Goal: Task Accomplishment & Management: Use online tool/utility

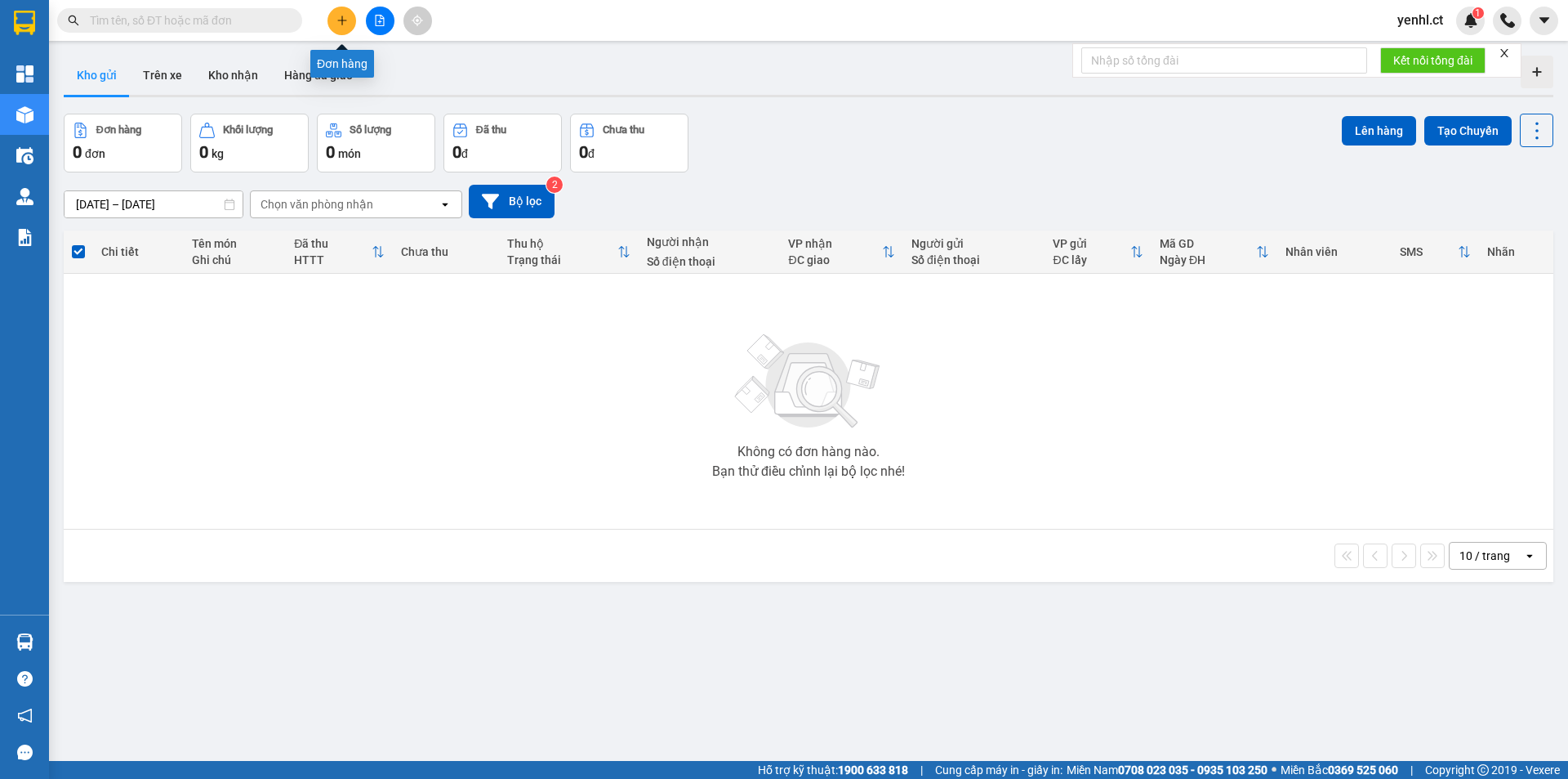
click at [338, 21] on icon "plus" at bounding box center [341, 20] width 9 height 1
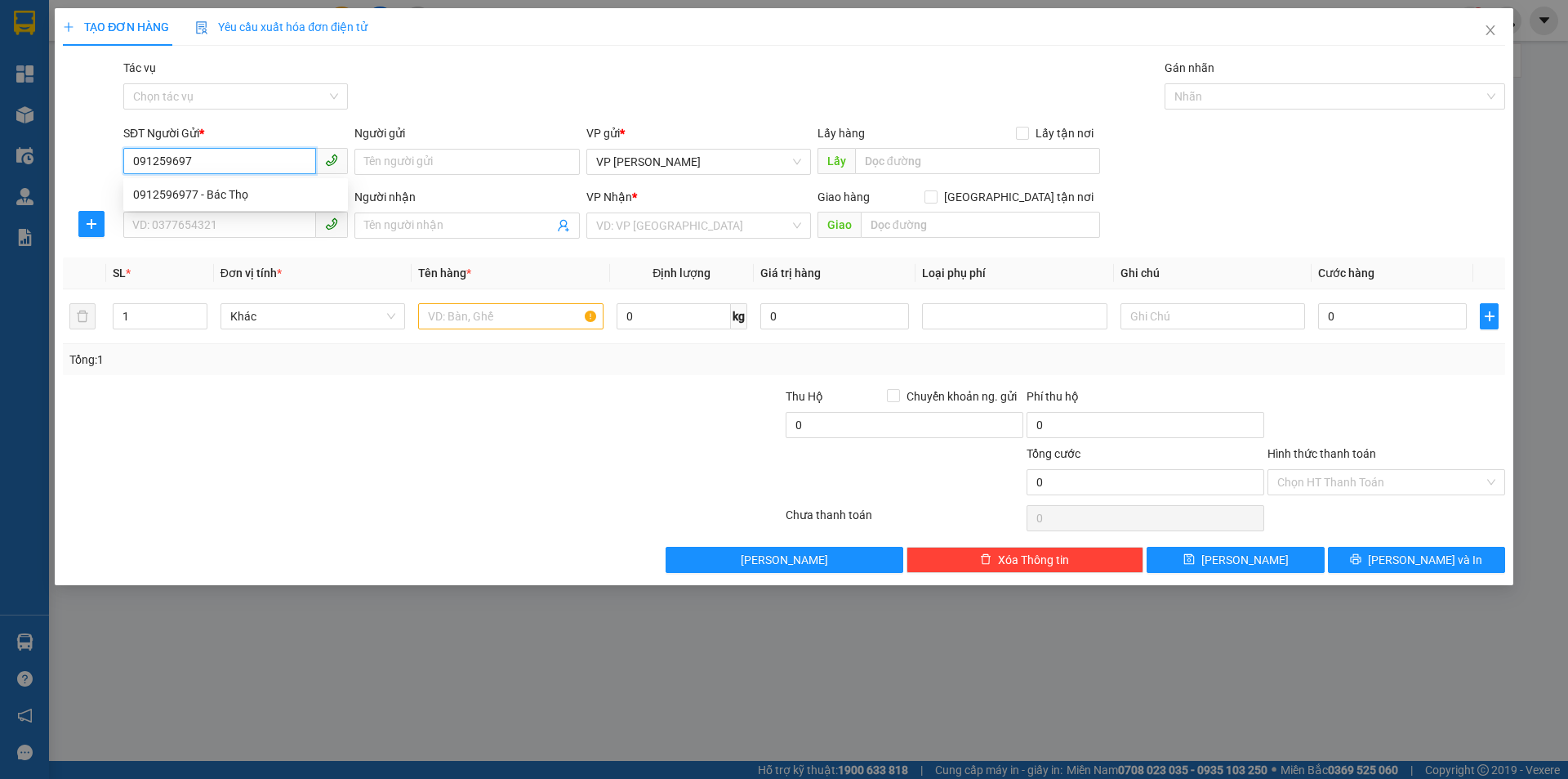
type input "0912596977"
click at [252, 190] on div "0912596977 - Bác Thọ" at bounding box center [236, 195] width 205 height 18
type input "Bác Thọ"
type input "0934538589"
type input "A Bình"
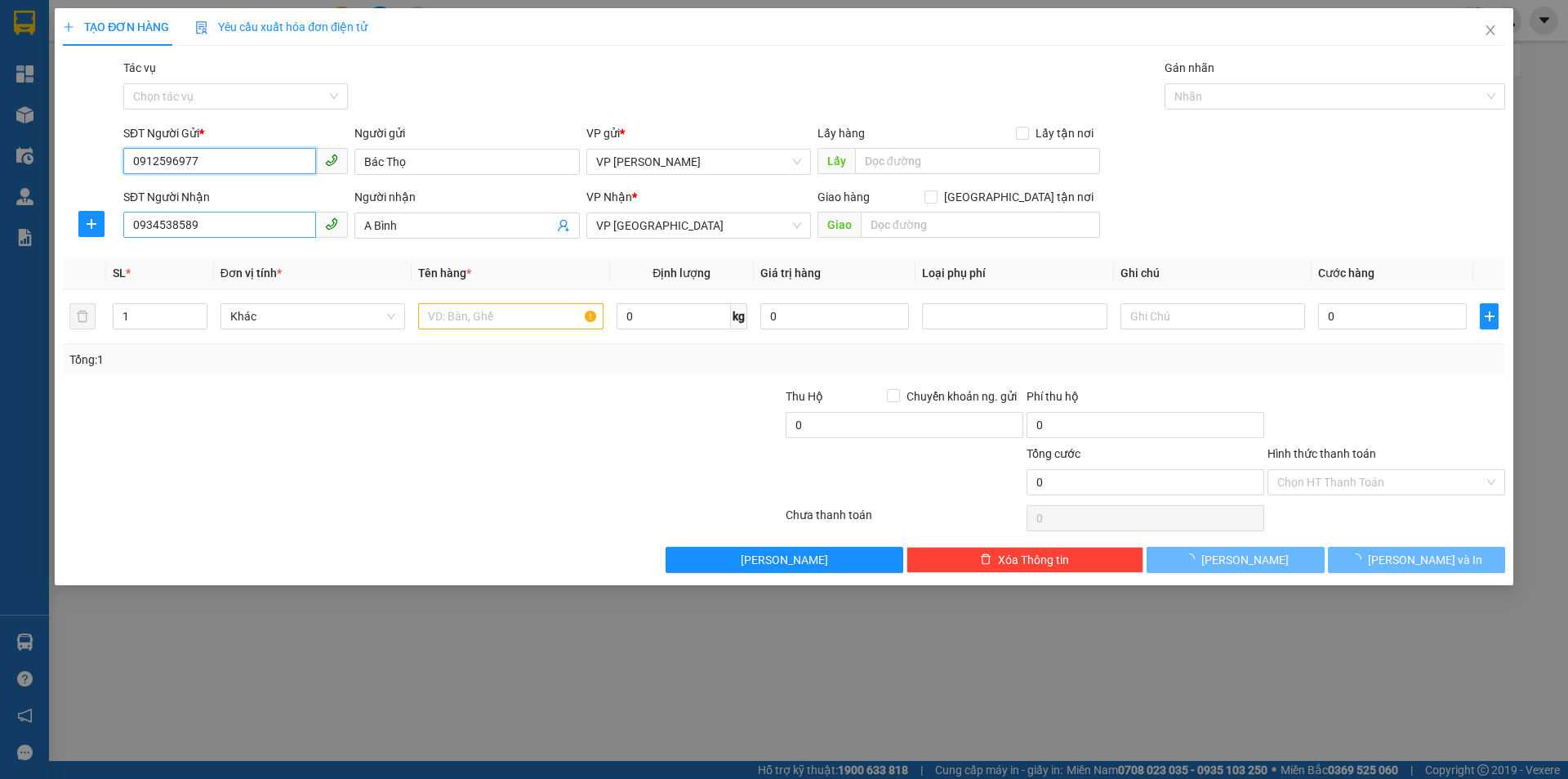
type input "40.000"
type input "0912596977"
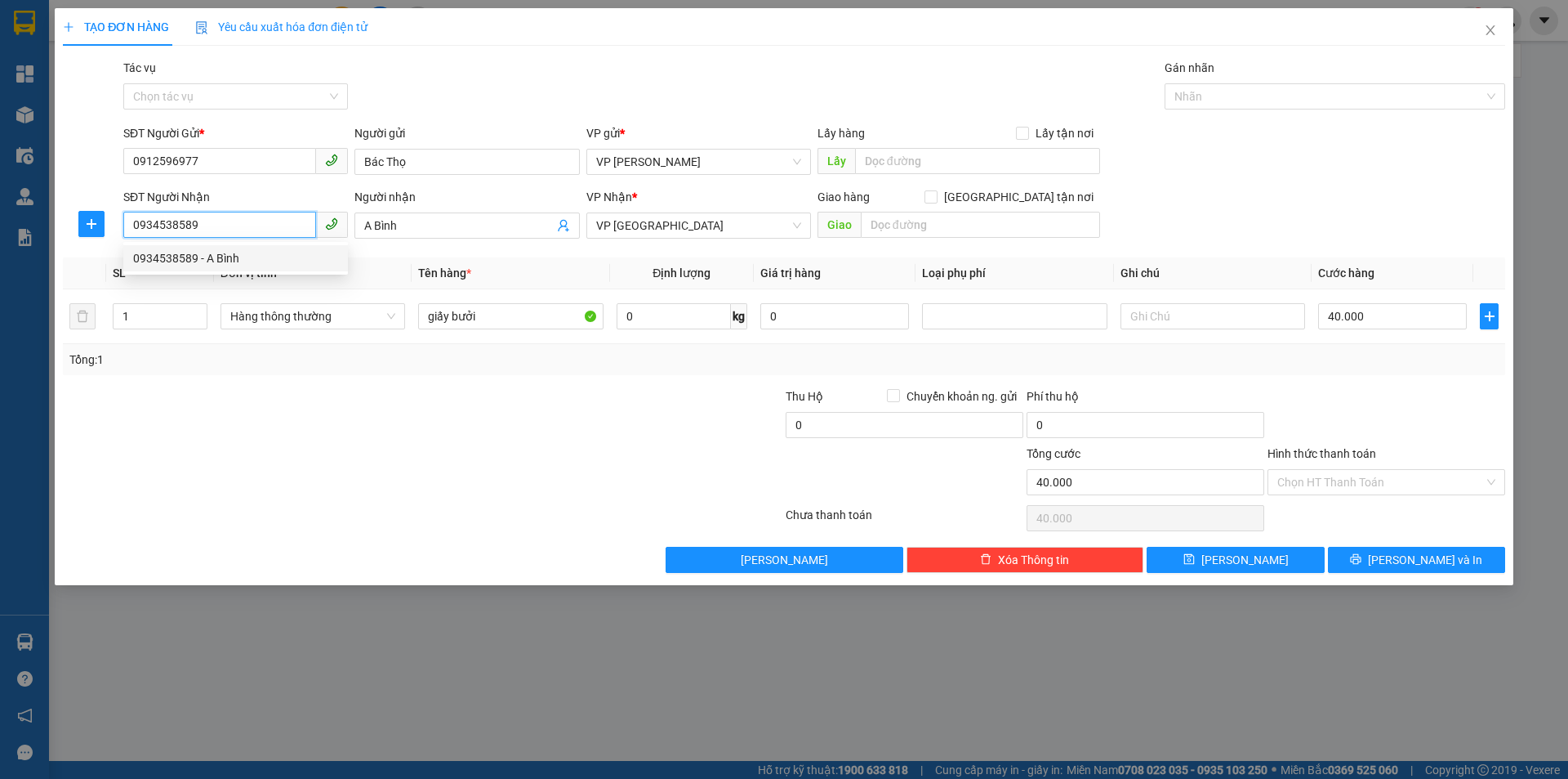
drag, startPoint x: 272, startPoint y: 223, endPoint x: 112, endPoint y: 223, distance: 160.0
click at [112, 223] on div "SĐT Người Nhận 0934538589 Người nhận A Bình VP Nhận * VP Mỹ Đình Giao hàng Giao…" at bounding box center [784, 216] width 1446 height 57
type input "0972014566"
click at [254, 259] on div "0972014566 - A DŨNG" at bounding box center [236, 258] width 205 height 18
type input "A DŨNG"
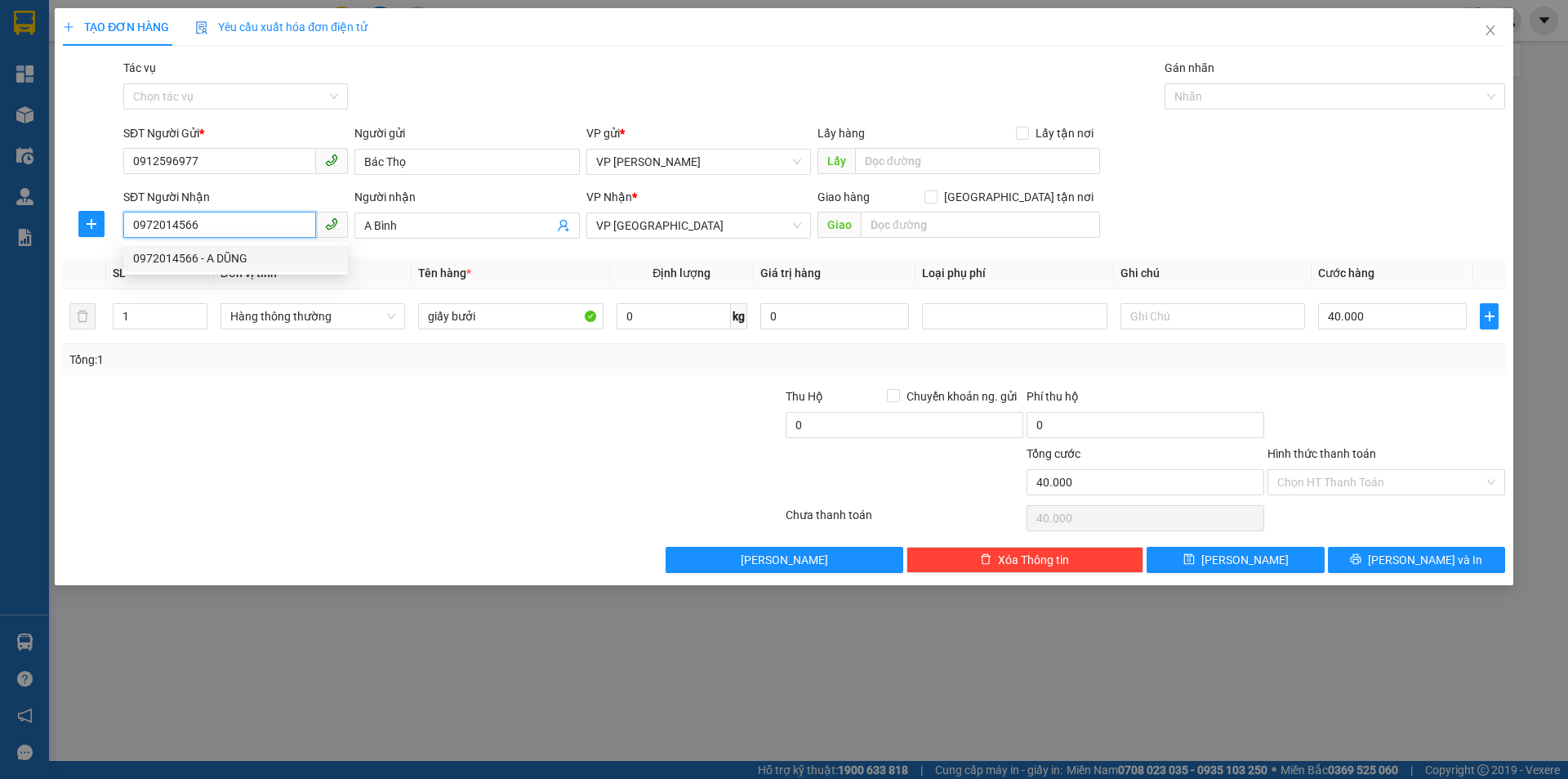
type input "OK"
type input "0"
type input "0972014566"
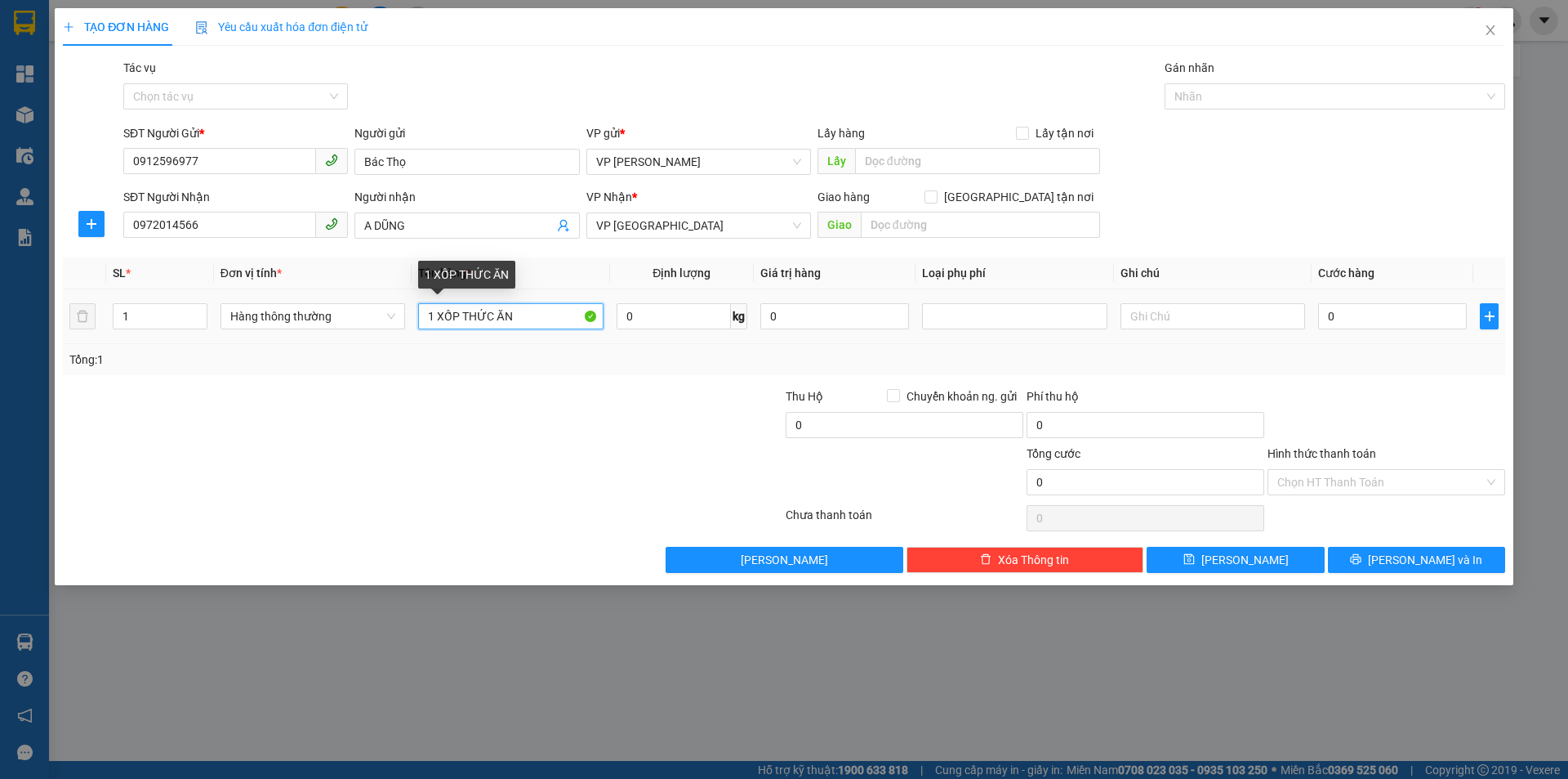
drag, startPoint x: 538, startPoint y: 313, endPoint x: 416, endPoint y: 313, distance: 122.0
click at [416, 313] on td "1 XỐP THỨC ĂN" at bounding box center [510, 316] width 197 height 54
type input "giấy bưởi"
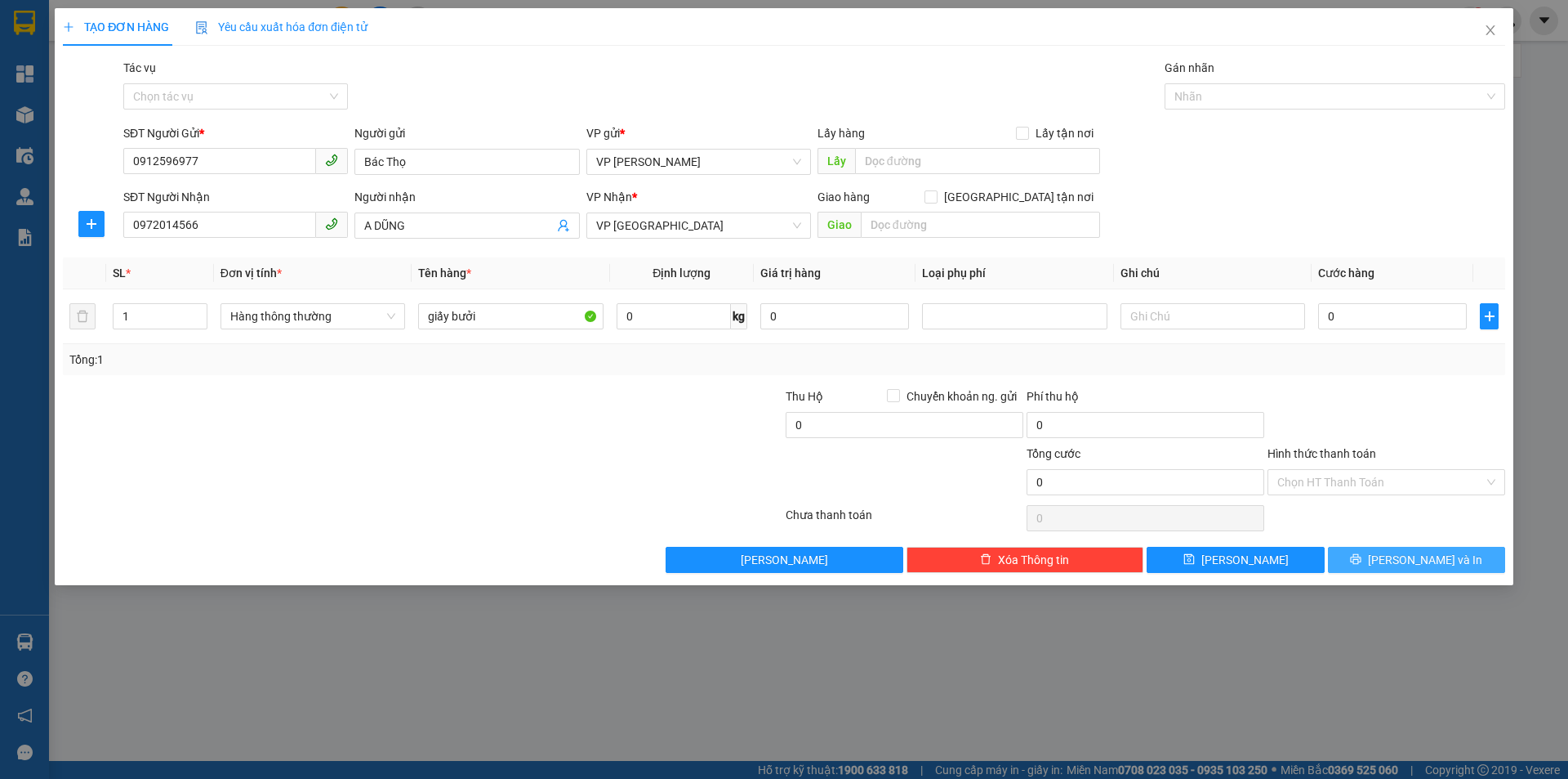
click at [1410, 553] on span "Lưu và In" at bounding box center [1425, 560] width 114 height 18
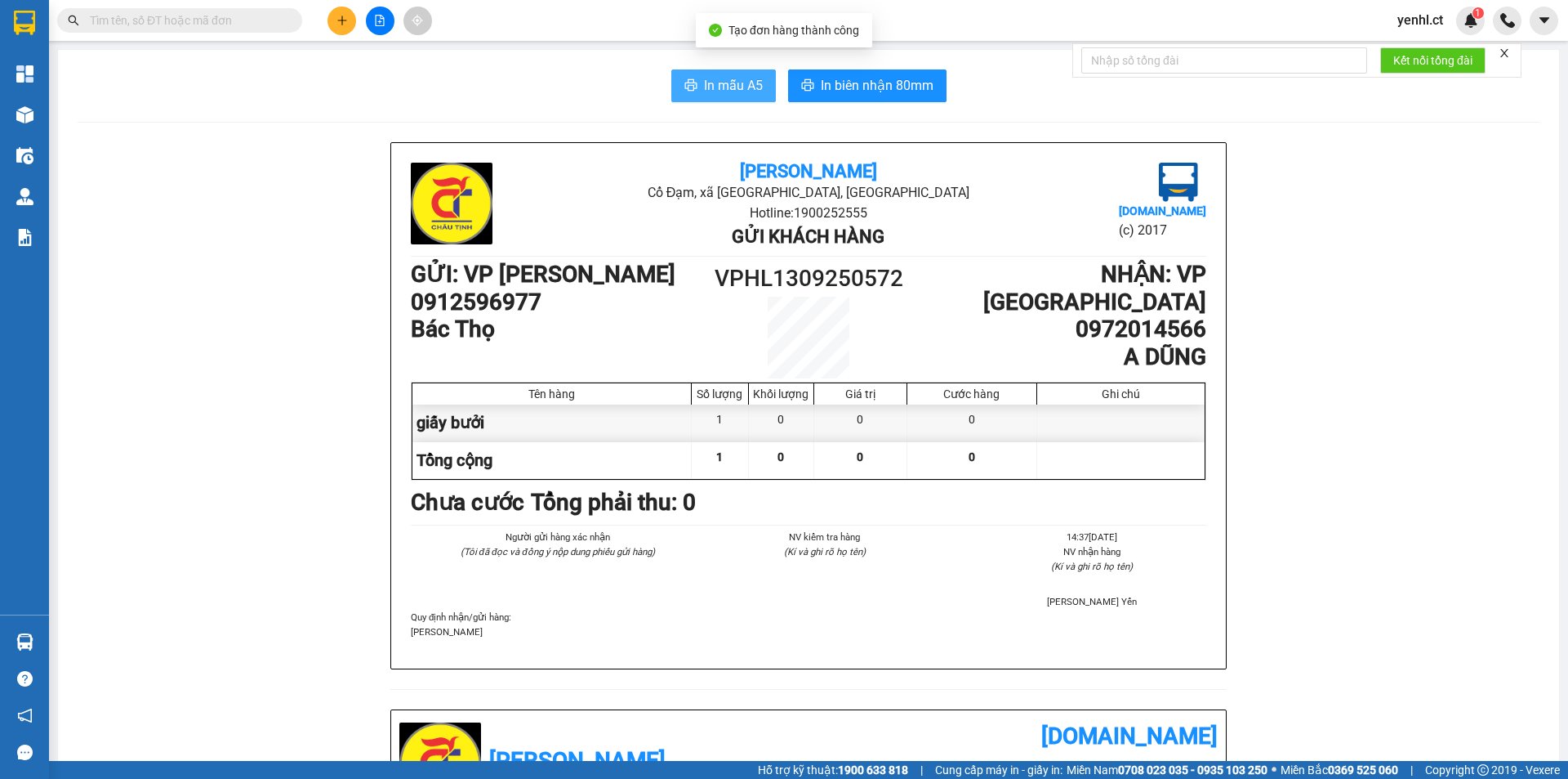
click at [709, 80] on span "In mẫu A5" at bounding box center [734, 85] width 59 height 21
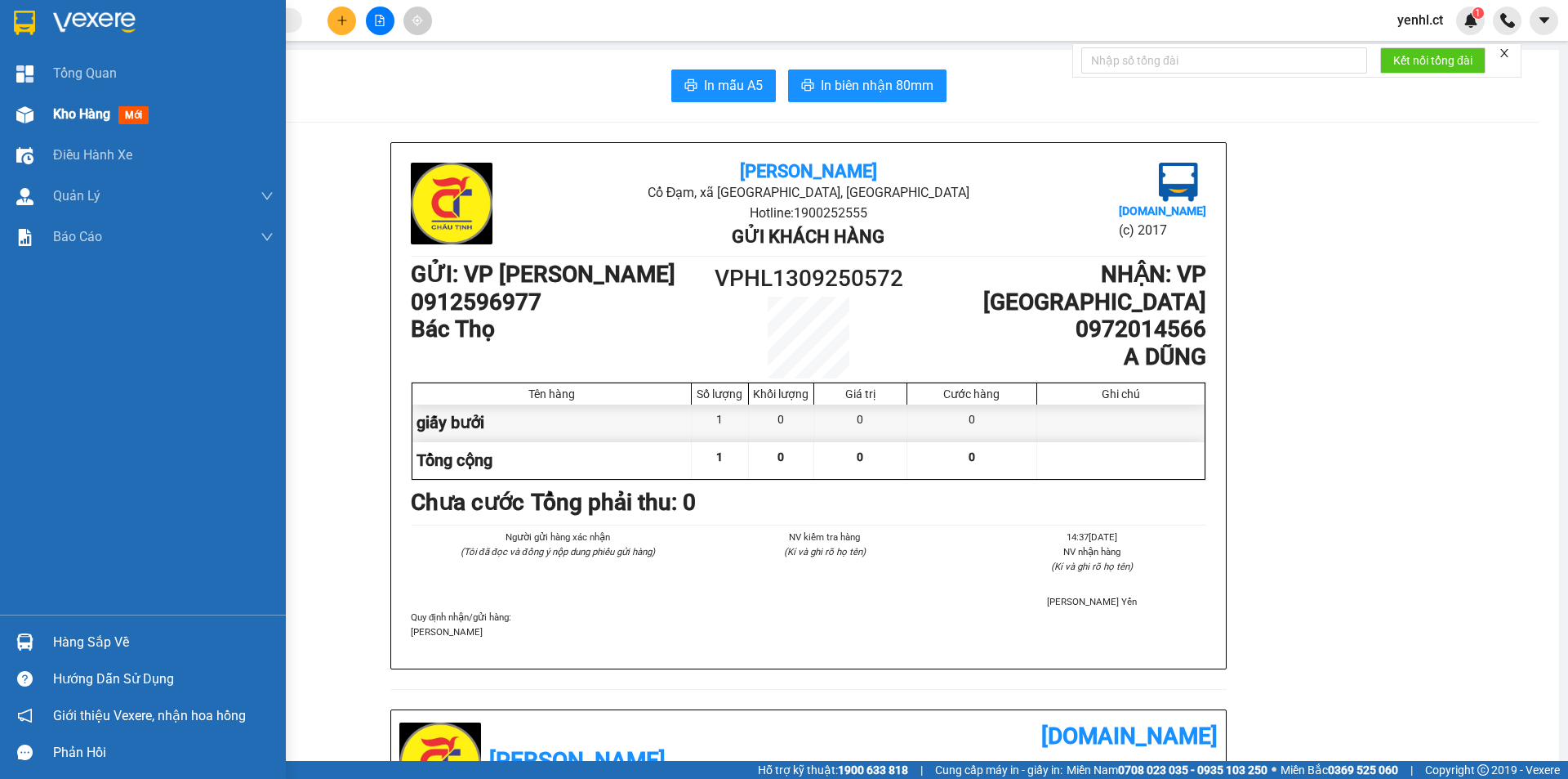
click at [104, 116] on span "Kho hàng" at bounding box center [82, 115] width 57 height 16
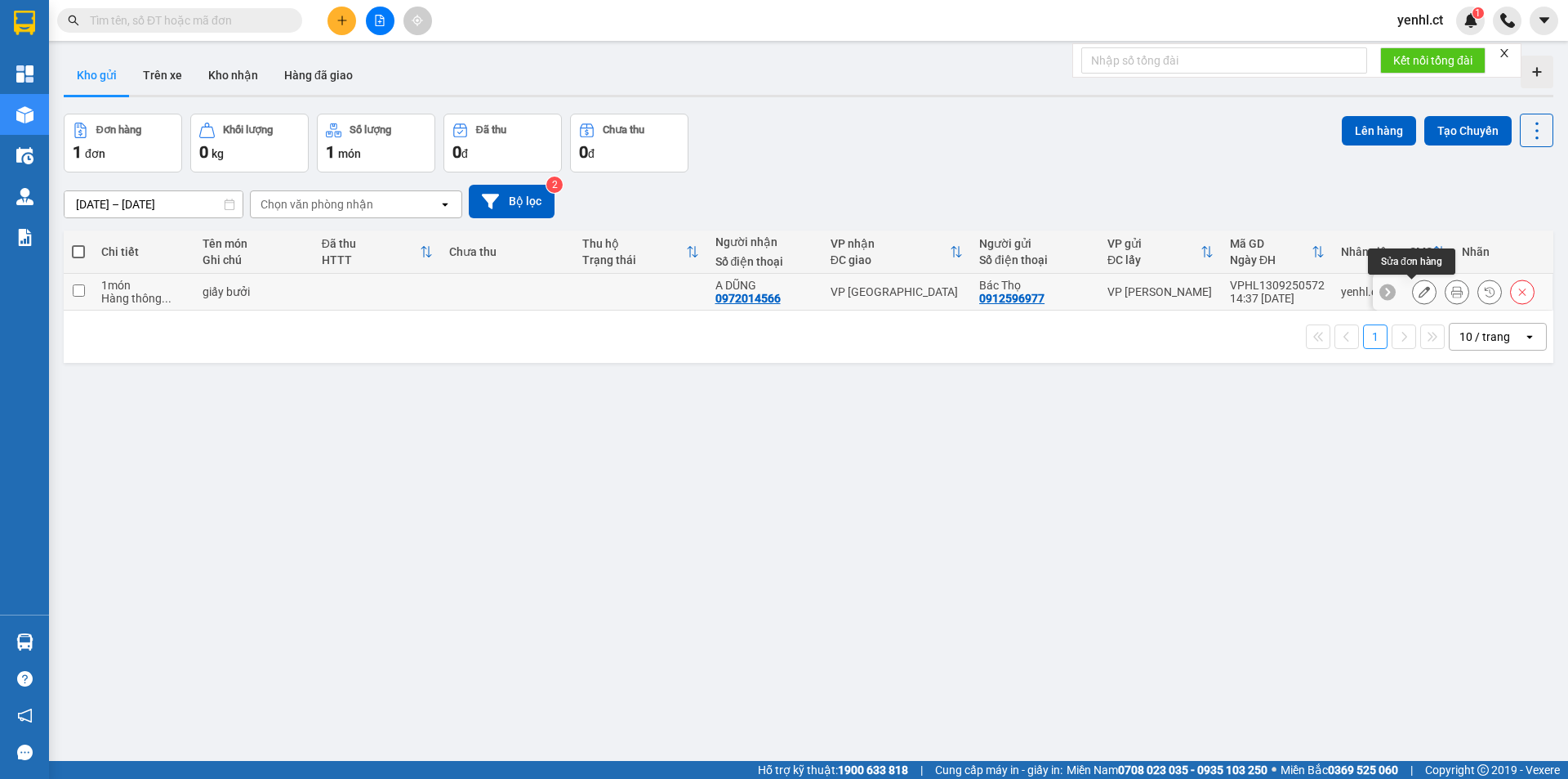
click at [1419, 290] on icon at bounding box center [1425, 292] width 12 height 12
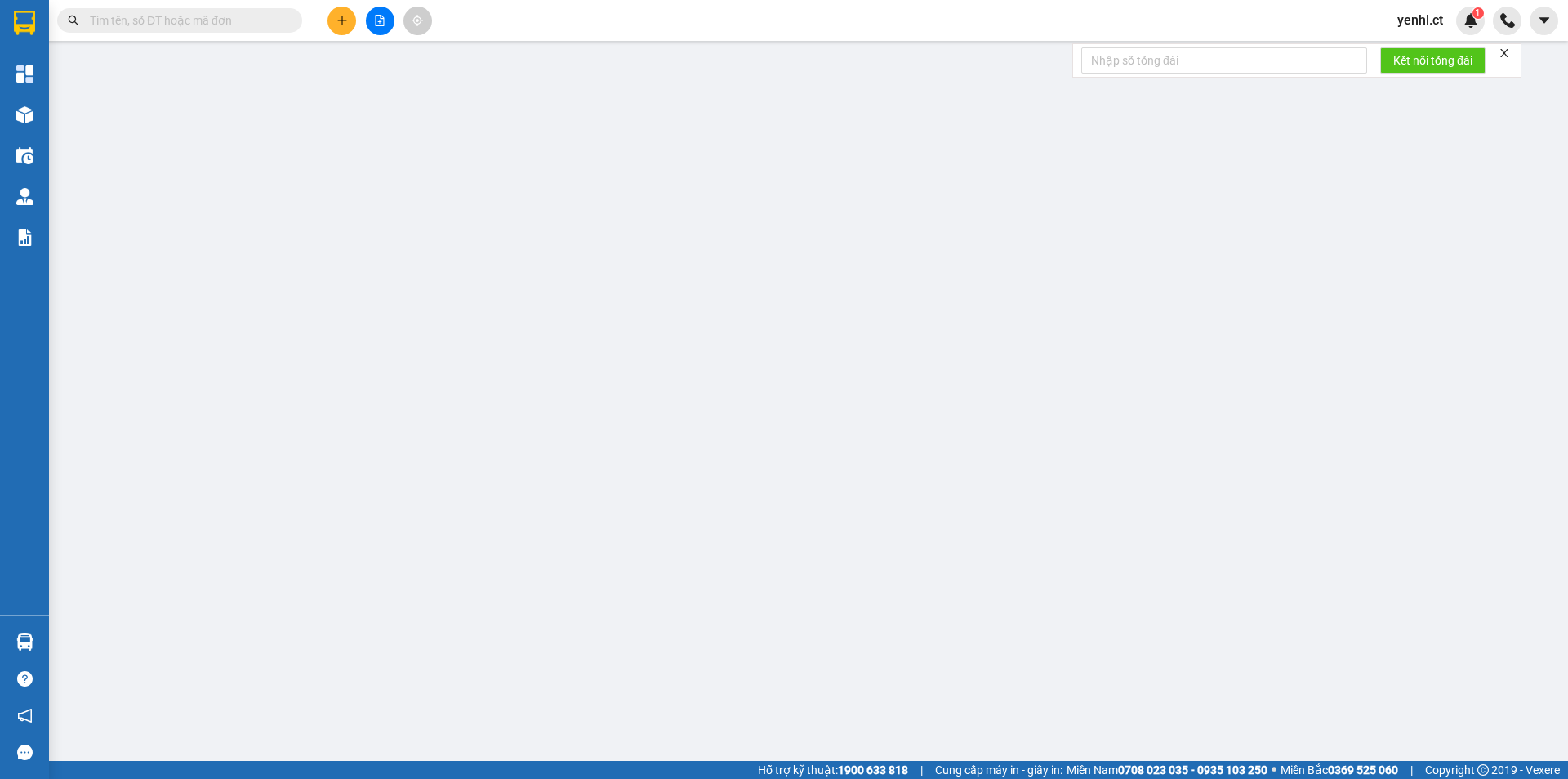
type input "0912596977"
type input "Bác Thọ"
type input "0972014566"
type input "A DŨNG"
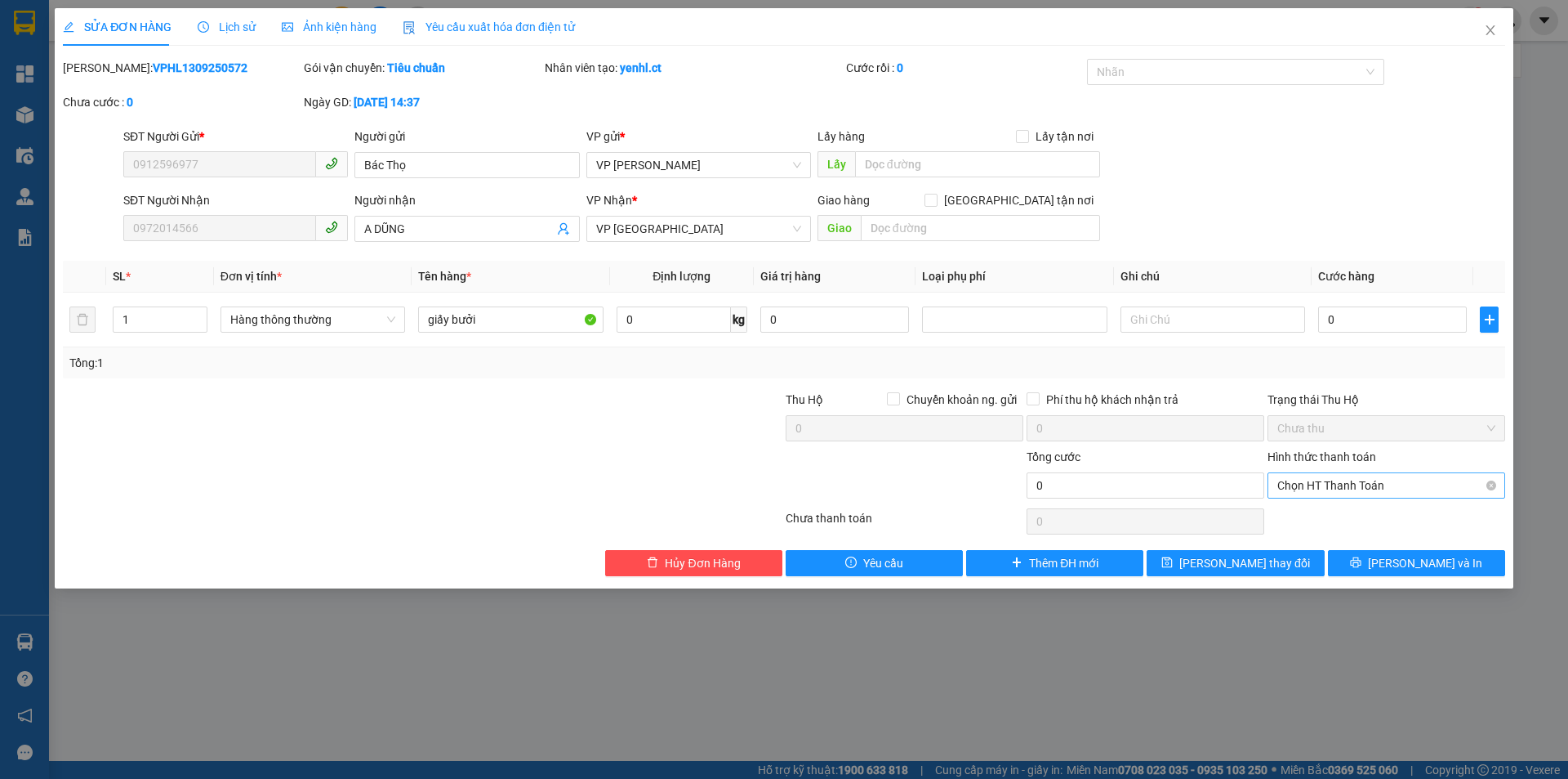
click at [1373, 489] on span "Chọn HT Thanh Toán" at bounding box center [1386, 485] width 218 height 25
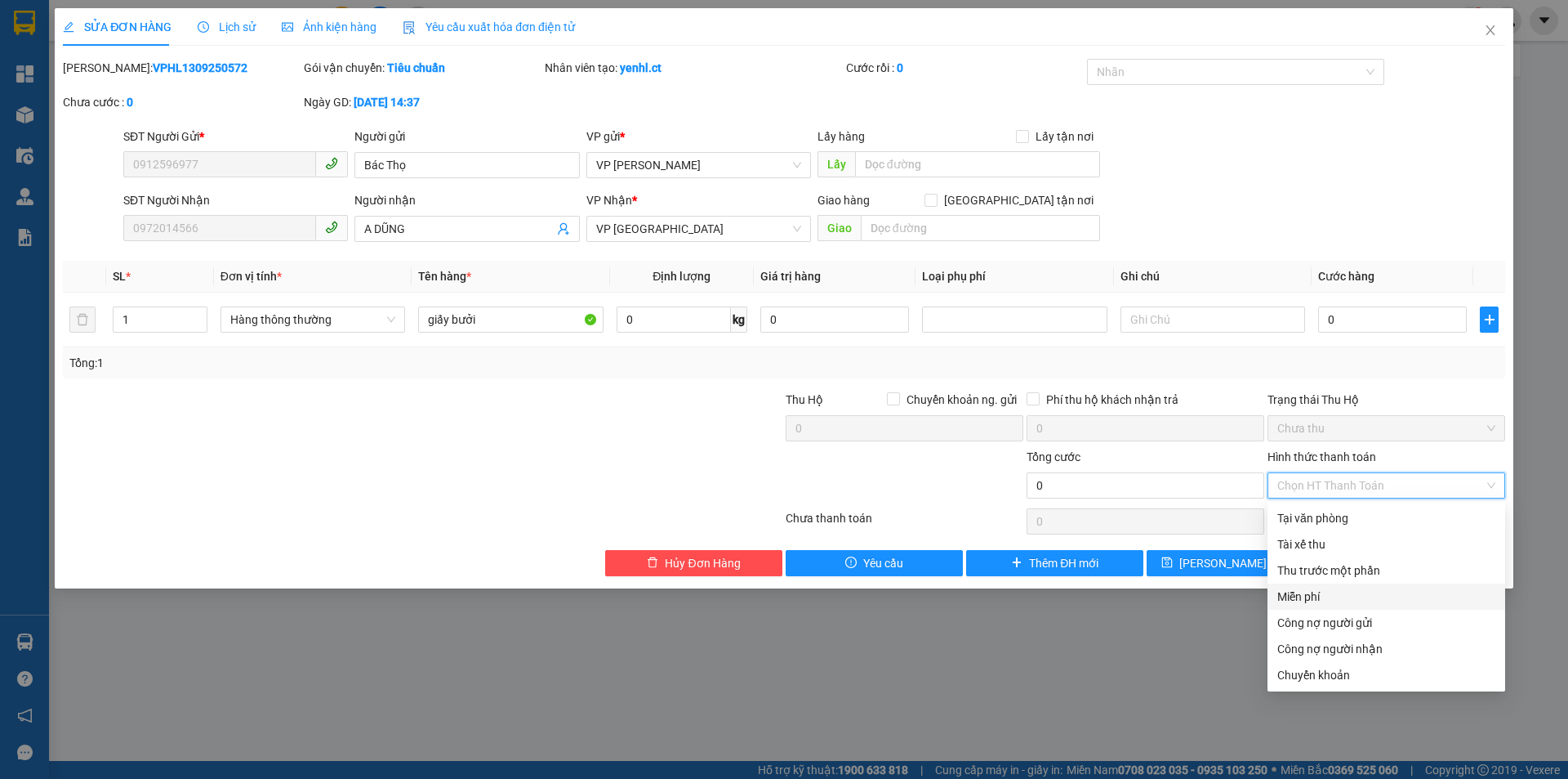
click at [1309, 596] on div "Miễn phí" at bounding box center [1386, 596] width 218 height 18
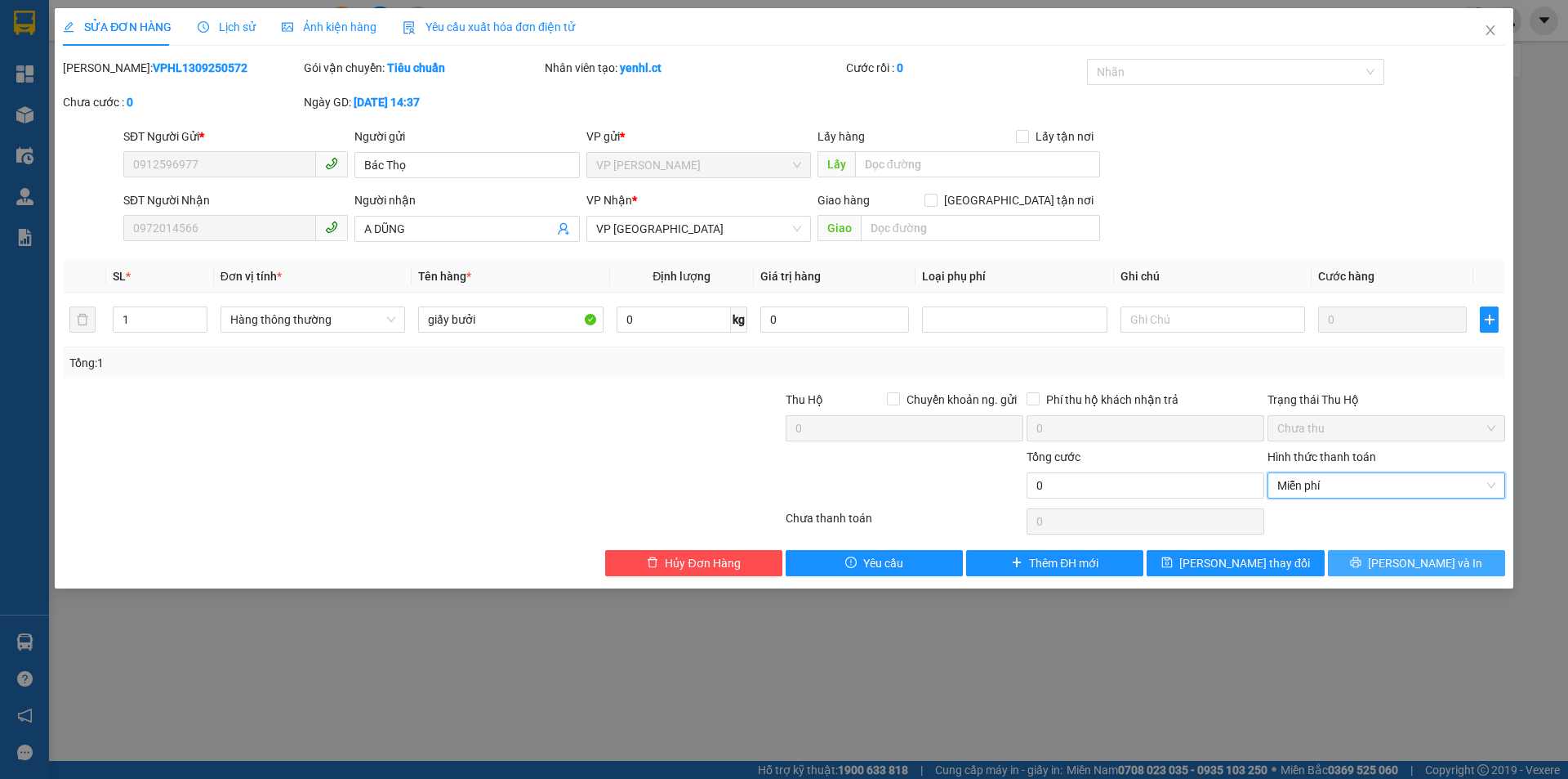
click at [1362, 569] on span "printer" at bounding box center [1356, 563] width 12 height 13
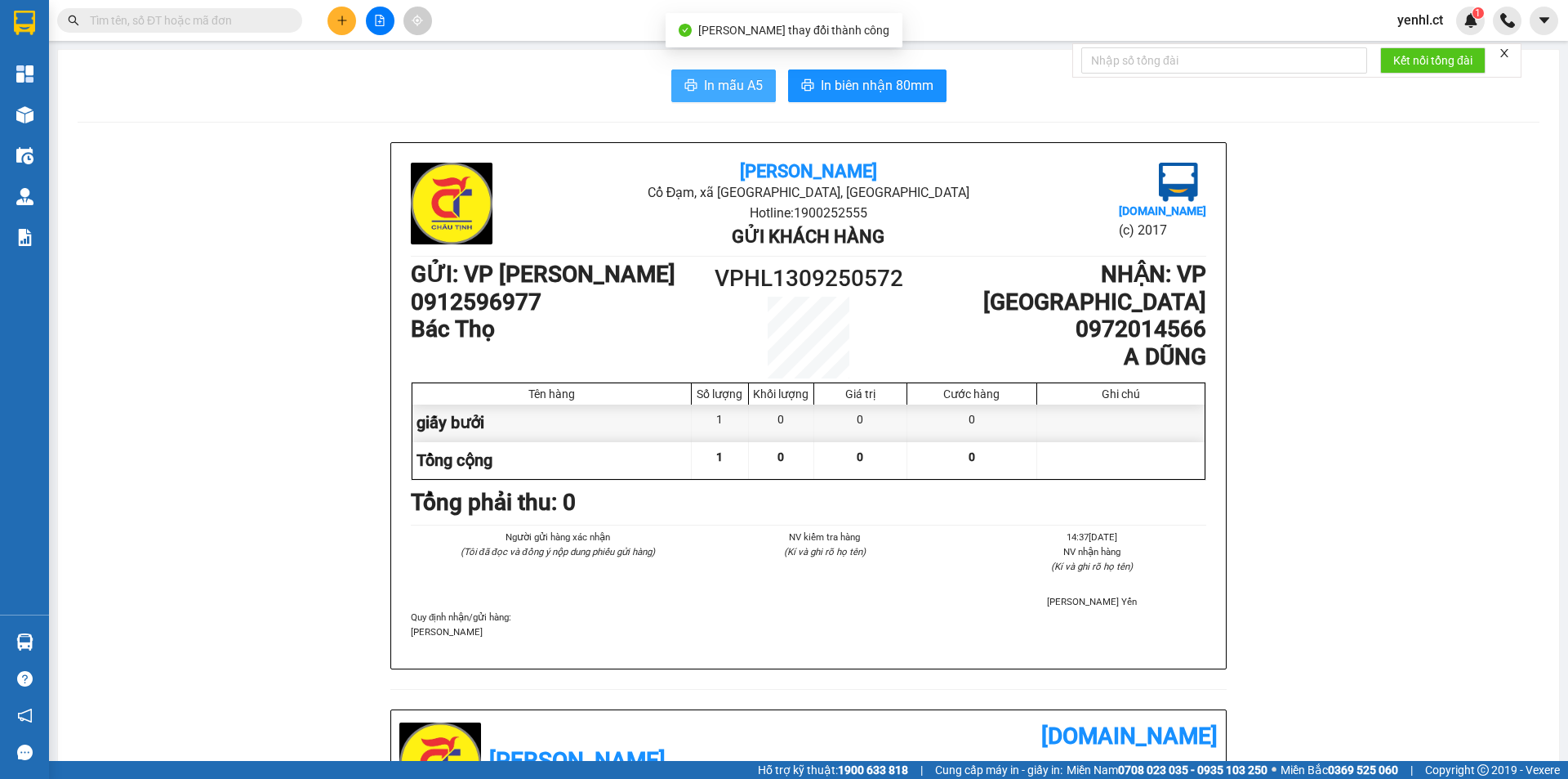
click at [724, 81] on span "In mẫu A5" at bounding box center [734, 85] width 59 height 21
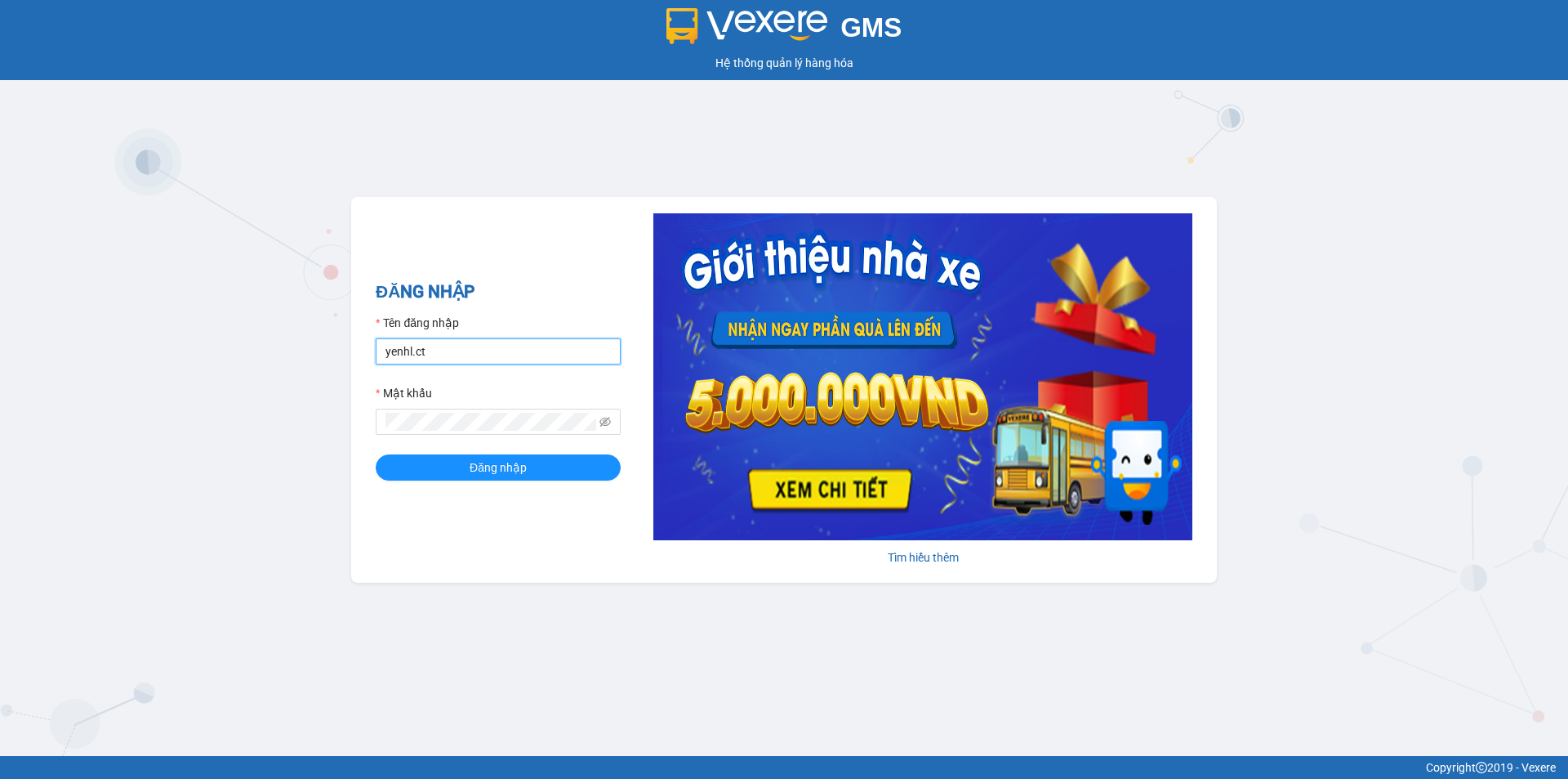
click at [559, 347] on input "yenhl.ct" at bounding box center [498, 351] width 245 height 26
type input "hienhl.ct"
click at [519, 472] on span "Đăng nhập" at bounding box center [498, 467] width 57 height 18
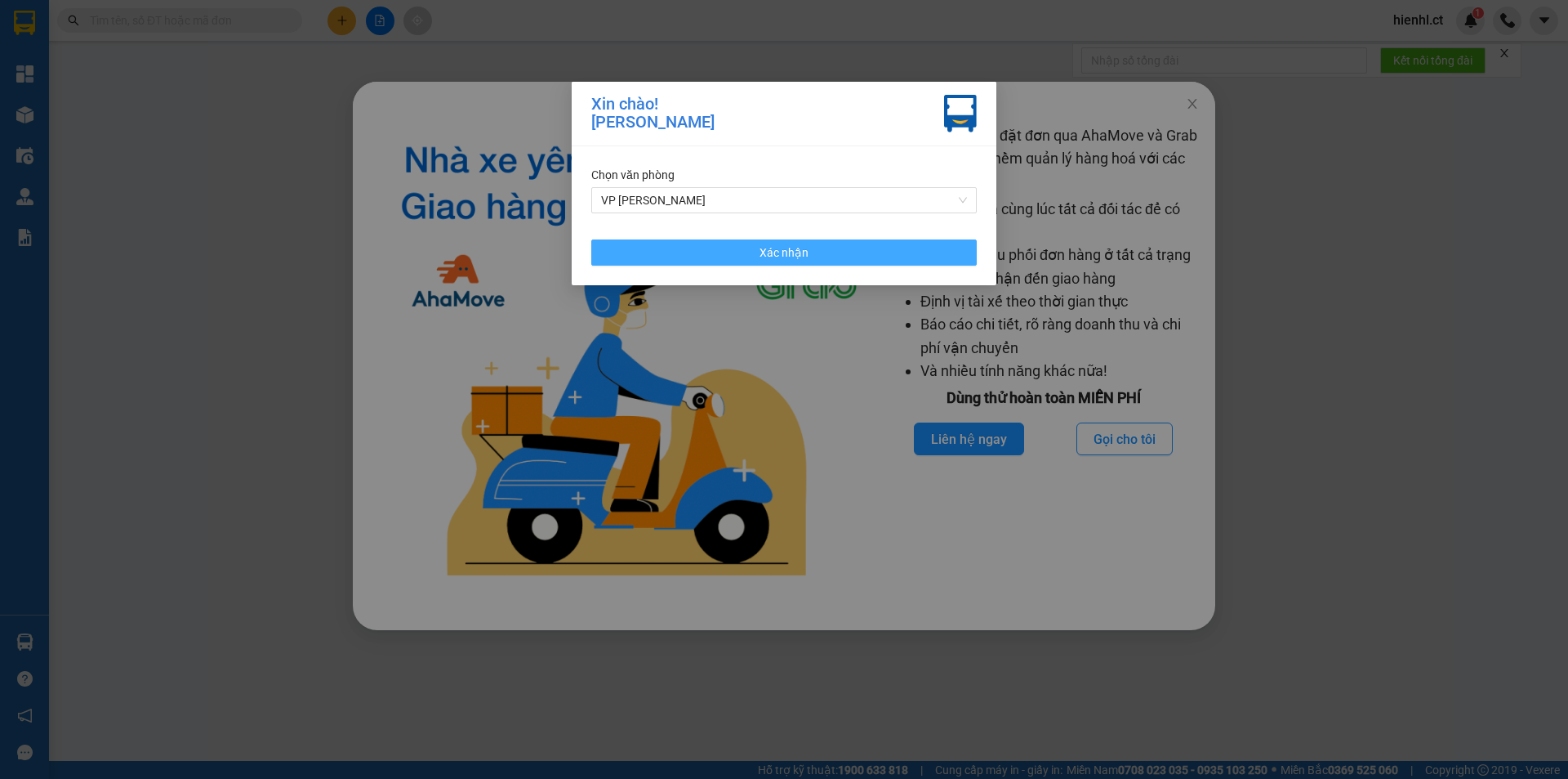
click at [952, 253] on button "Xác nhận" at bounding box center [784, 253] width 386 height 26
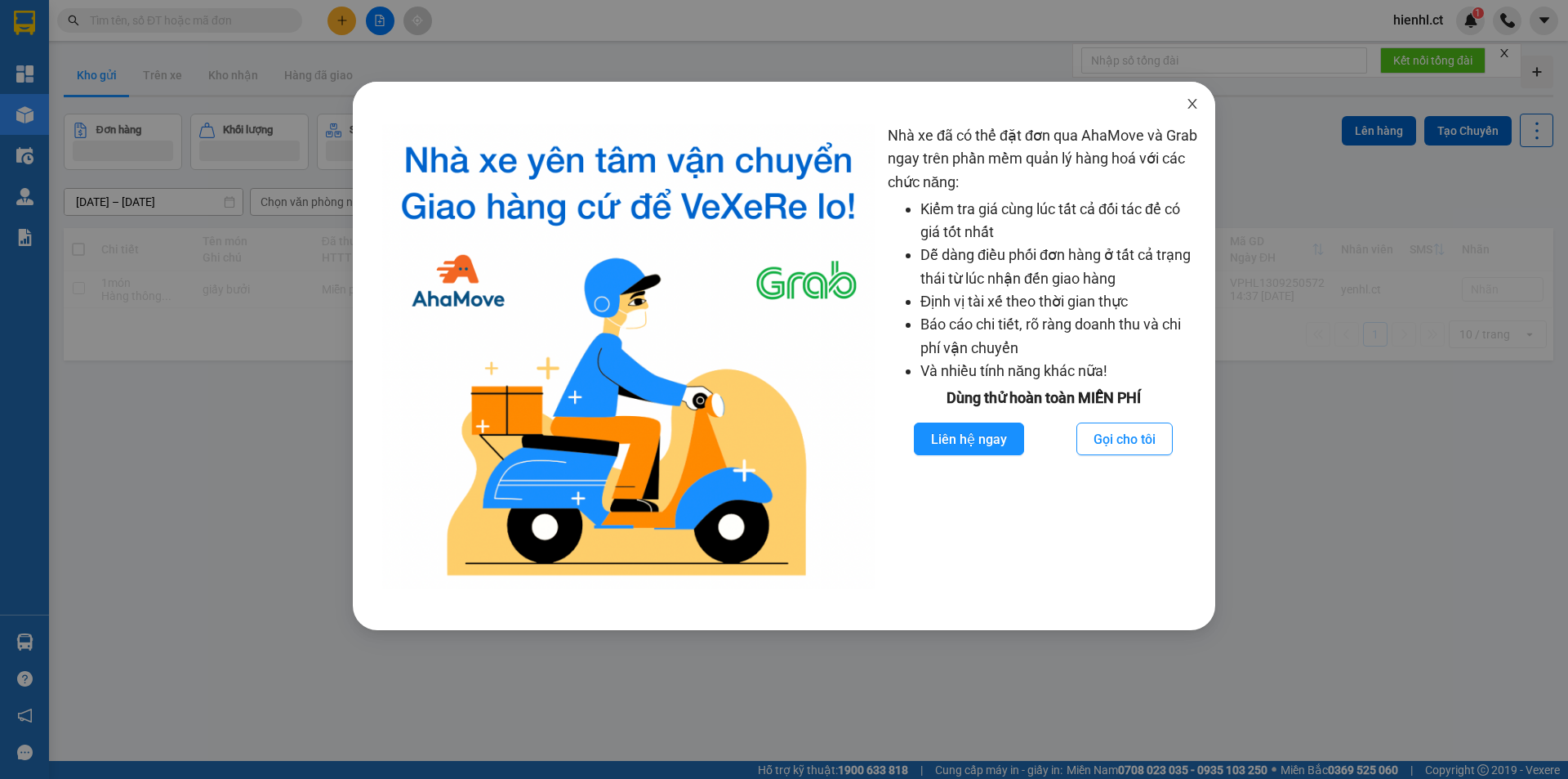
click at [1194, 112] on span "Close" at bounding box center [1192, 105] width 45 height 45
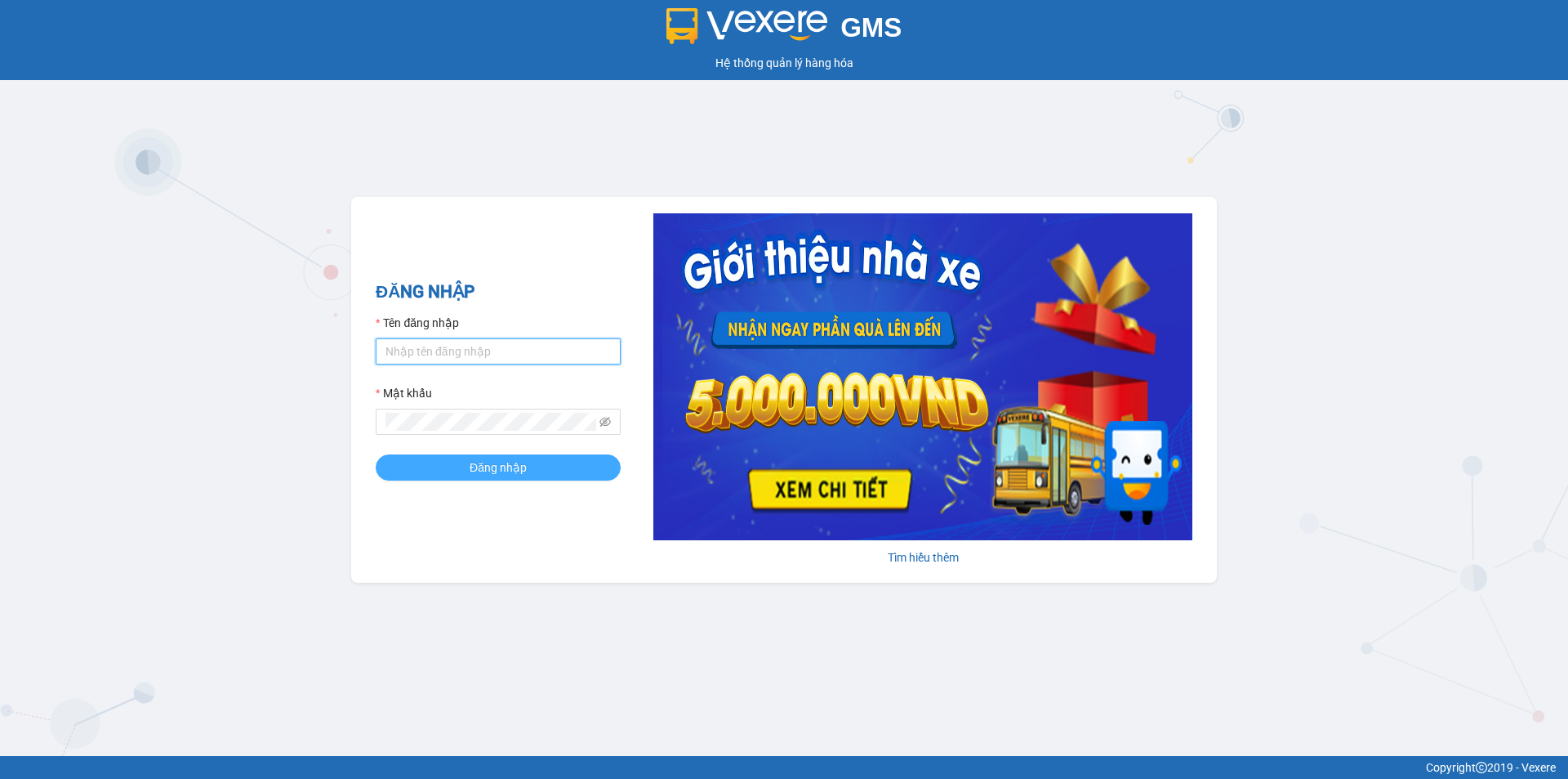
type input "hienhl.ct"
click at [505, 473] on span "Đăng nhập" at bounding box center [498, 467] width 57 height 18
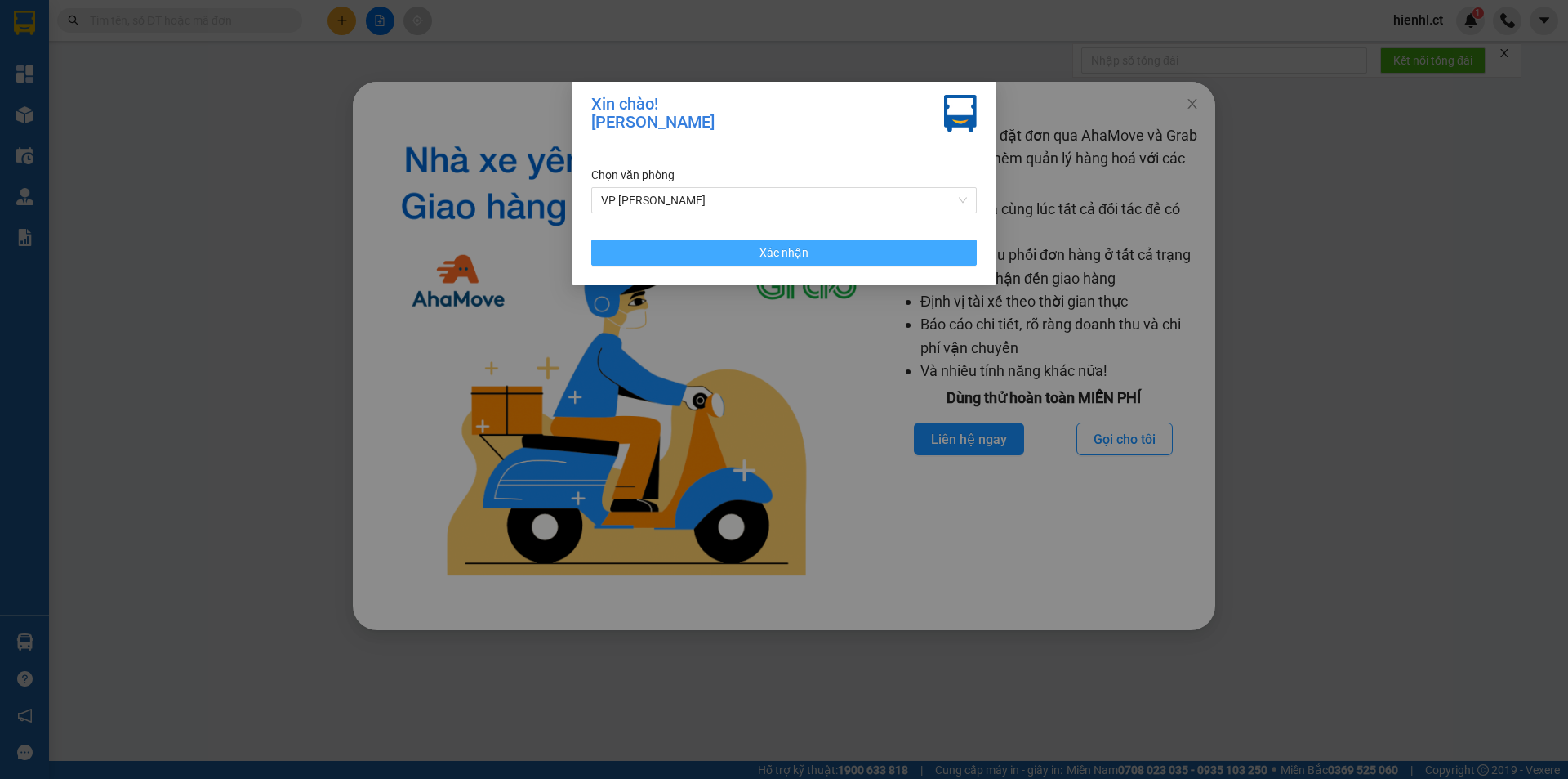
click at [794, 249] on span "Xác nhận" at bounding box center [784, 253] width 49 height 18
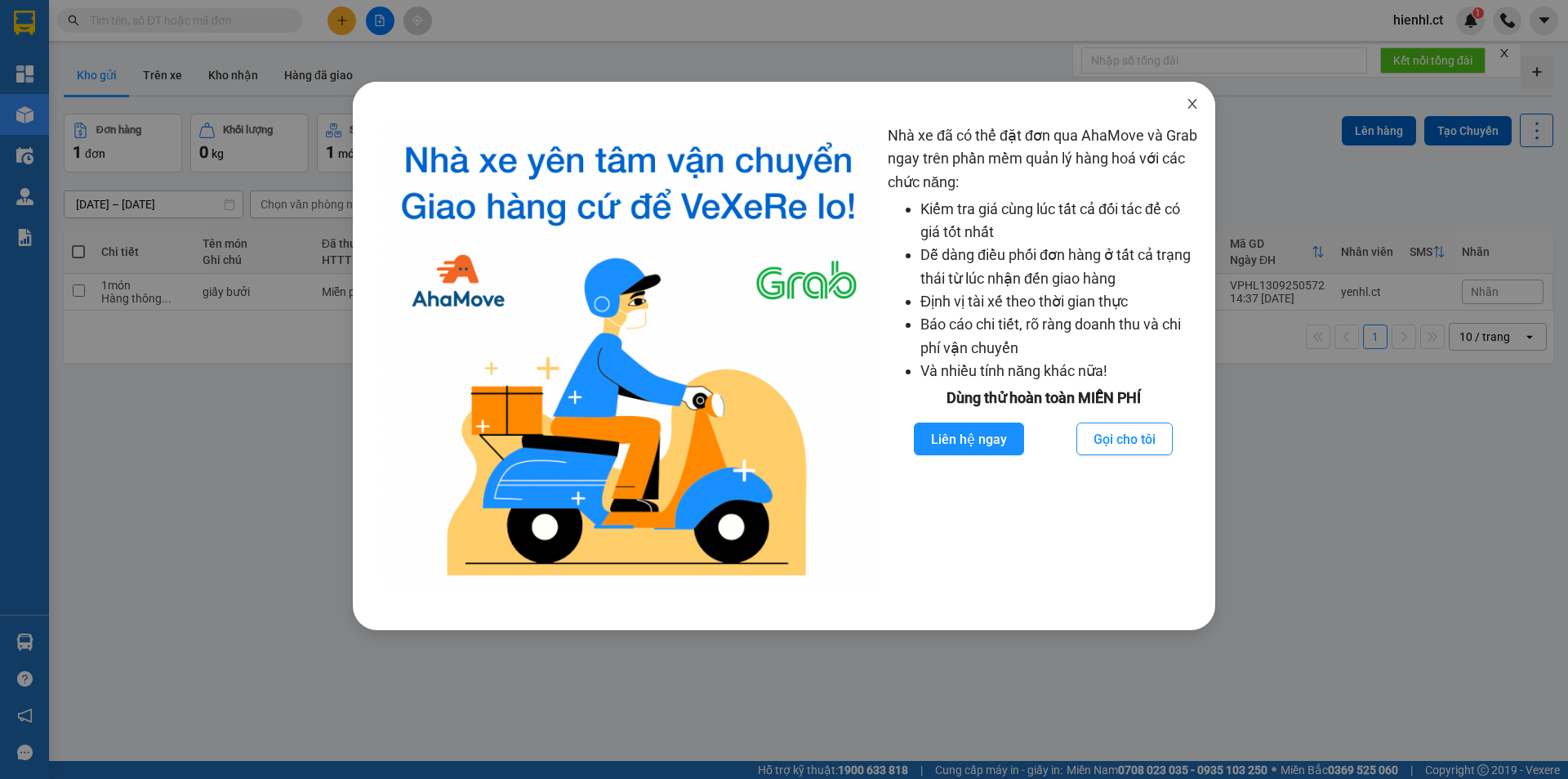
click at [1196, 102] on icon "close" at bounding box center [1192, 104] width 9 height 10
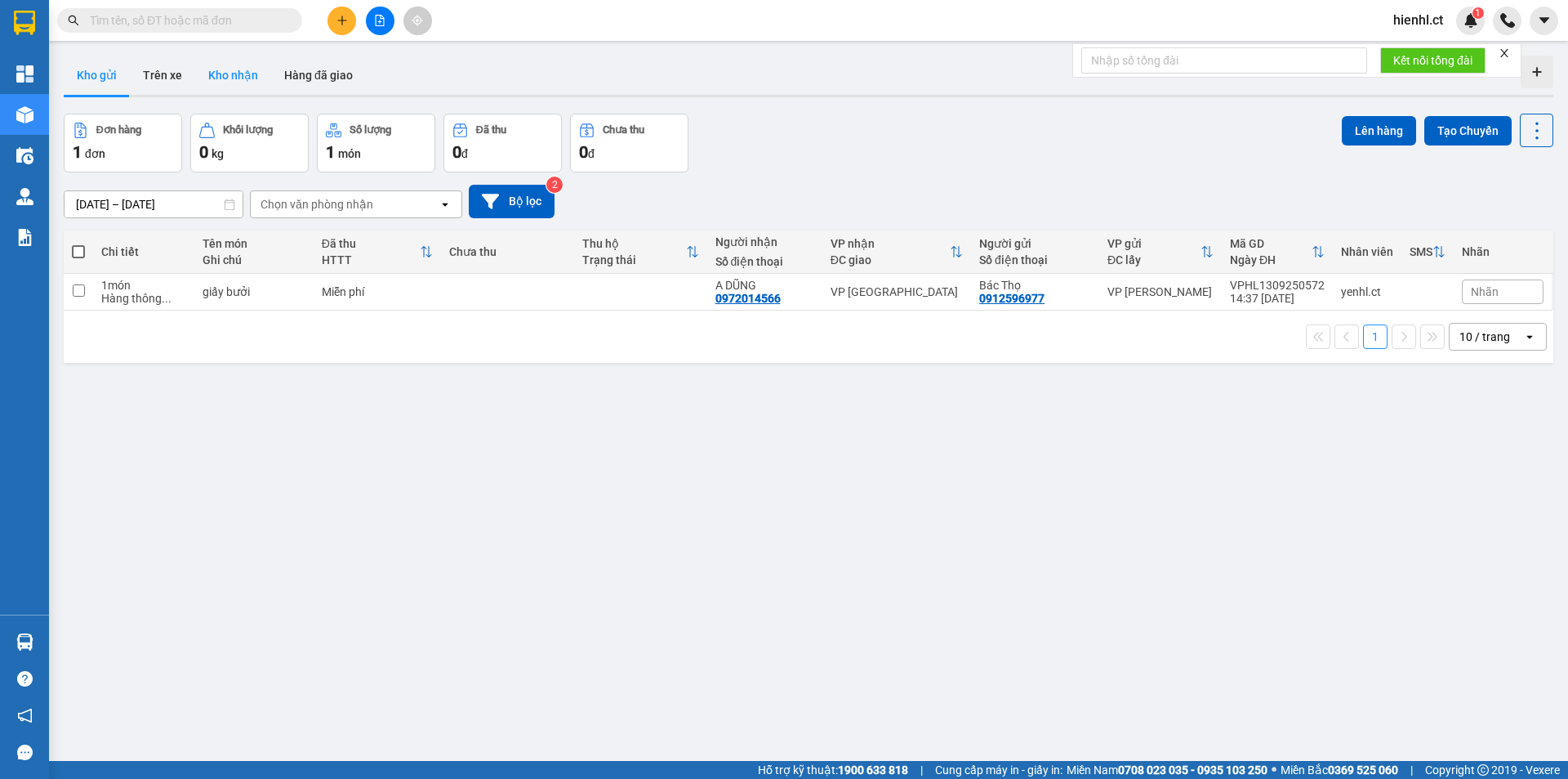
click at [226, 77] on button "Kho nhận" at bounding box center [233, 75] width 76 height 39
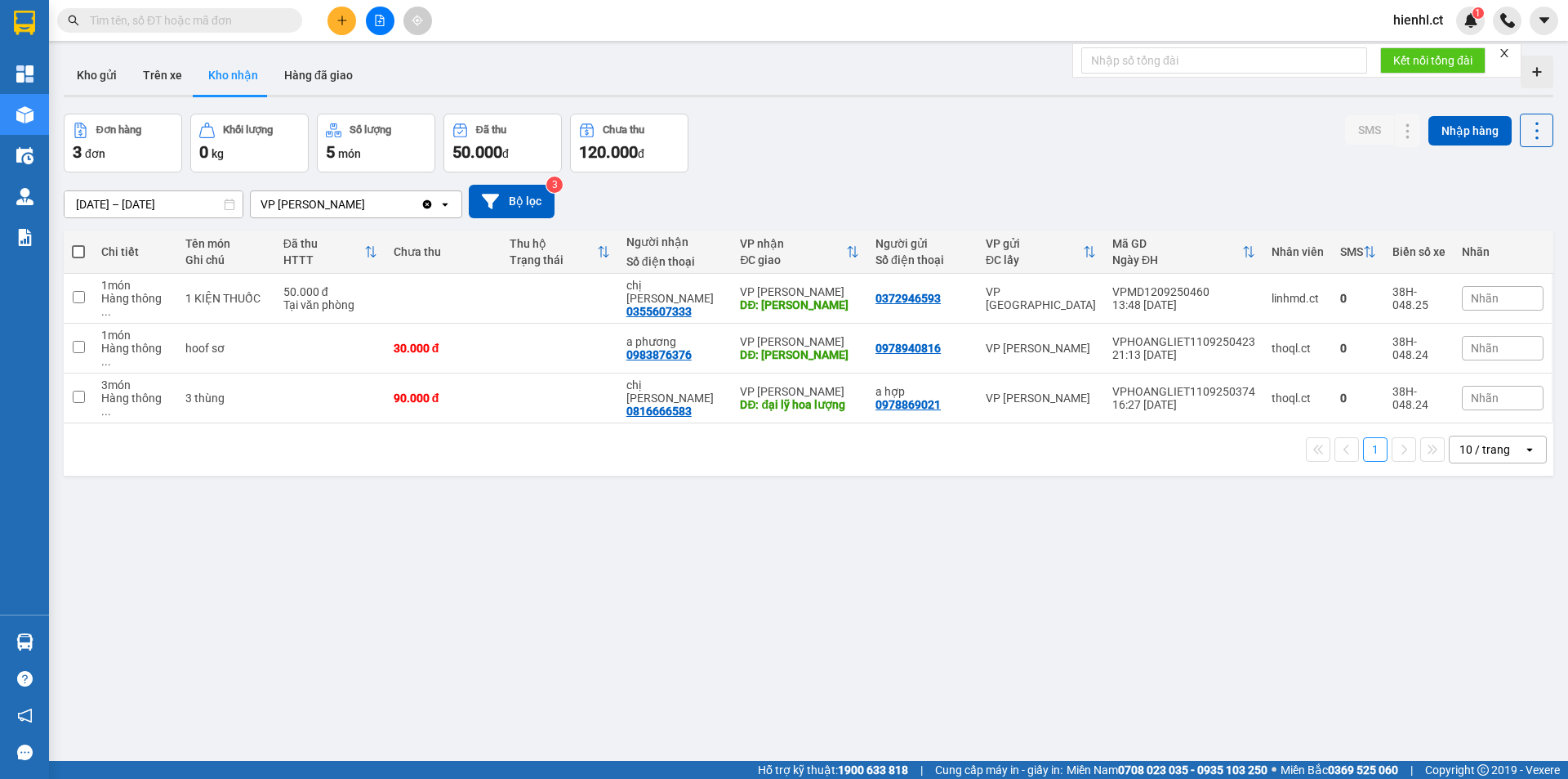
click at [933, 138] on div "Đơn hàng 3 đơn Khối lượng 0 kg Số lượng 5 món Đã thu 50.000 đ Chưa thu 120.000 …" at bounding box center [809, 143] width 1490 height 59
click at [96, 196] on input "[DATE] – [DATE]" at bounding box center [153, 204] width 178 height 26
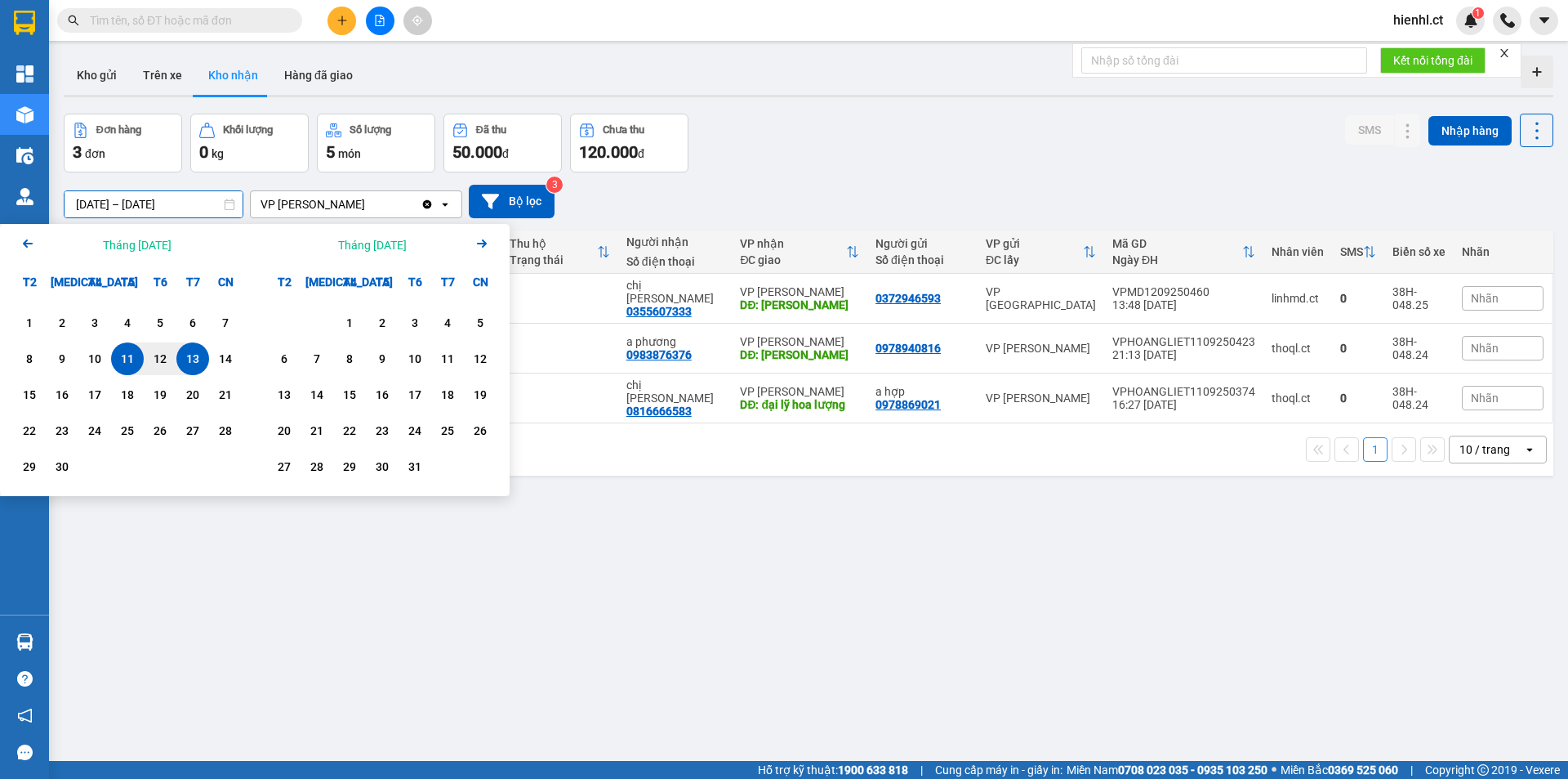
click at [22, 240] on icon "Arrow Left" at bounding box center [28, 244] width 20 height 20
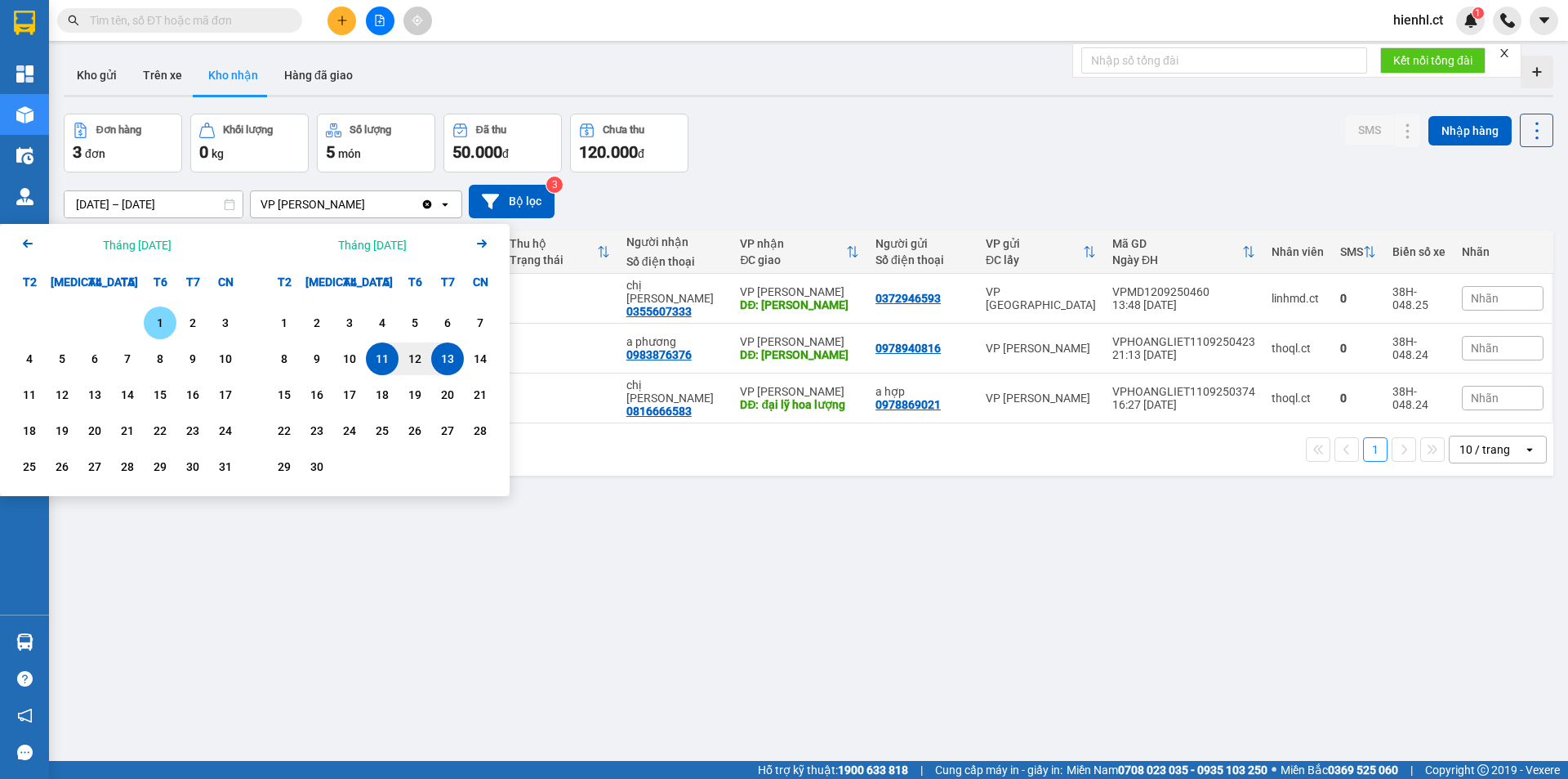
click at [164, 320] on div "1" at bounding box center [160, 323] width 23 height 20
click at [193, 201] on input "01/08/2025 – / /" at bounding box center [153, 204] width 178 height 26
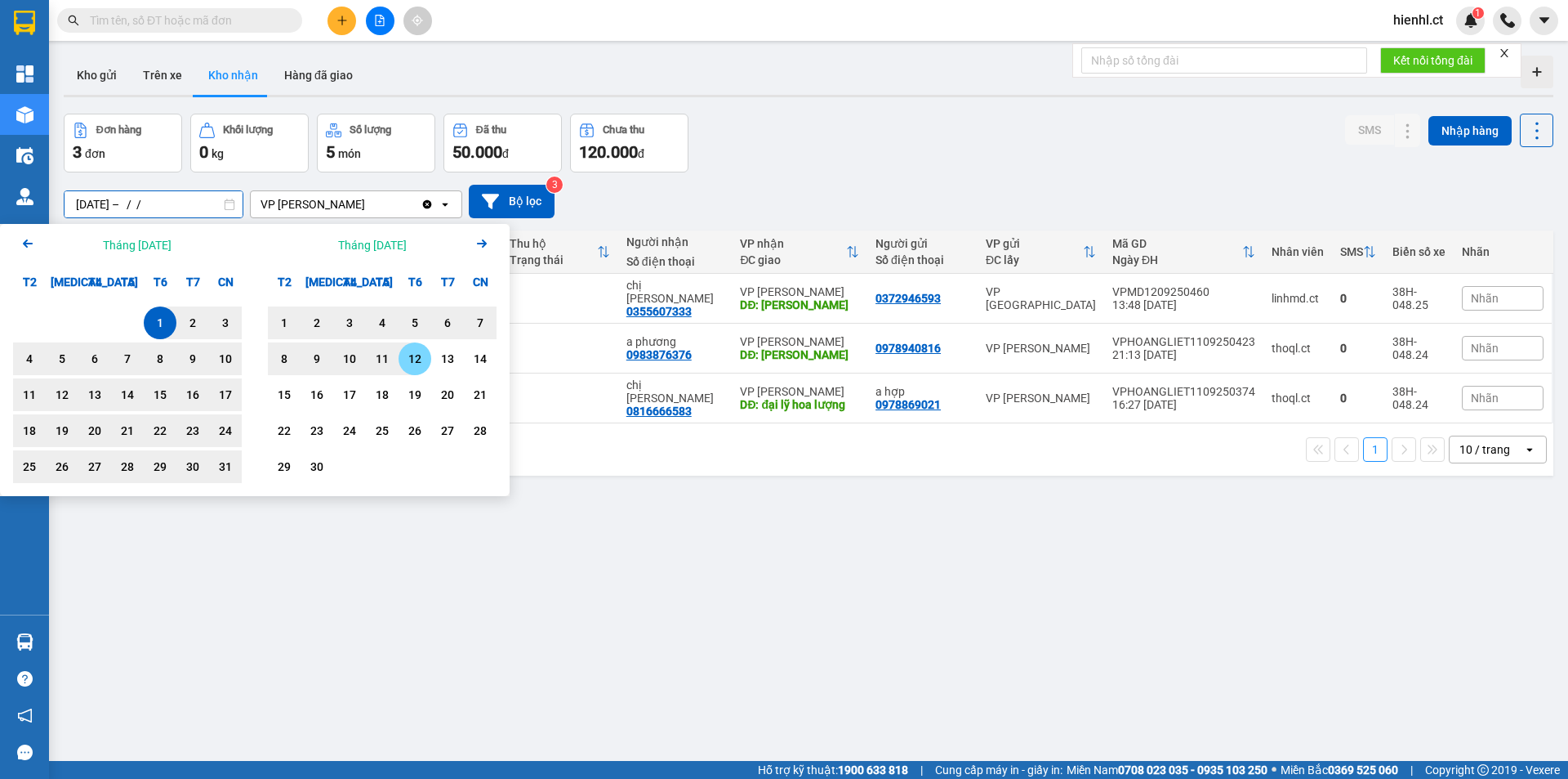
click at [412, 351] on div "12" at bounding box center [414, 358] width 23 height 20
type input "01/08/2025 – 12/09/2025"
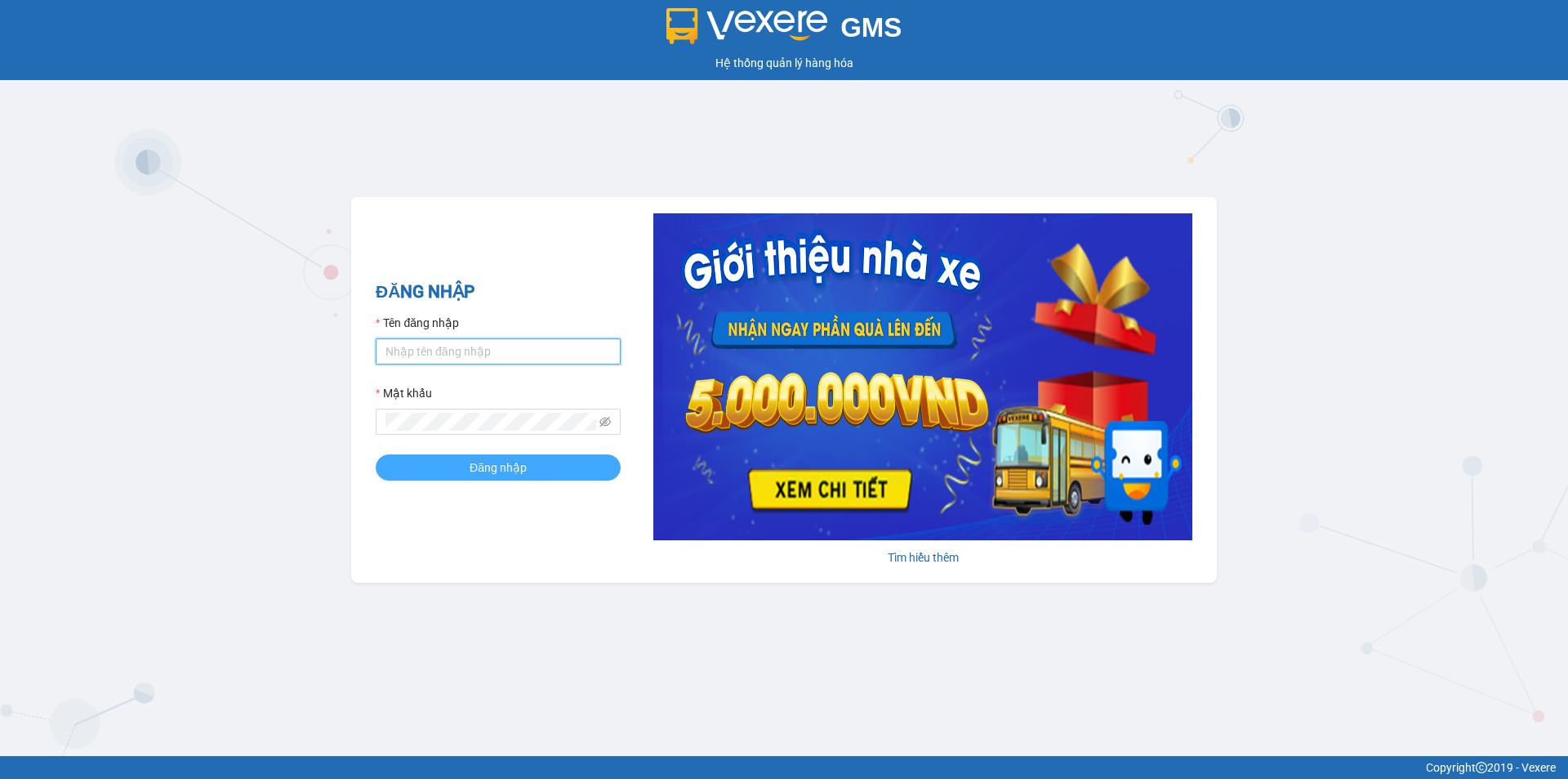
type input "hienhl.ct"
click at [495, 466] on span "Đăng nhập" at bounding box center [498, 467] width 57 height 18
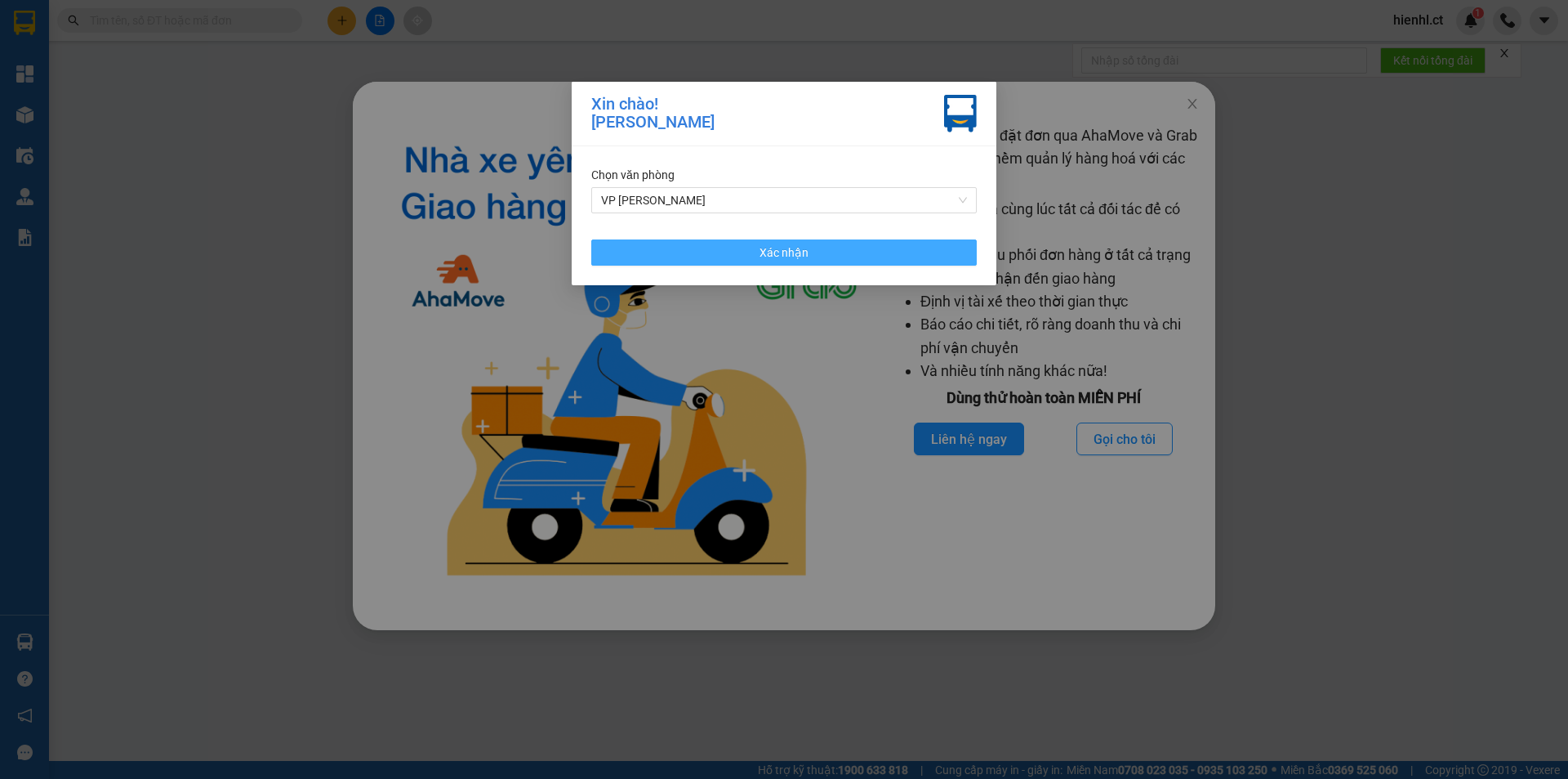
click at [818, 245] on button "Xác nhận" at bounding box center [784, 253] width 386 height 26
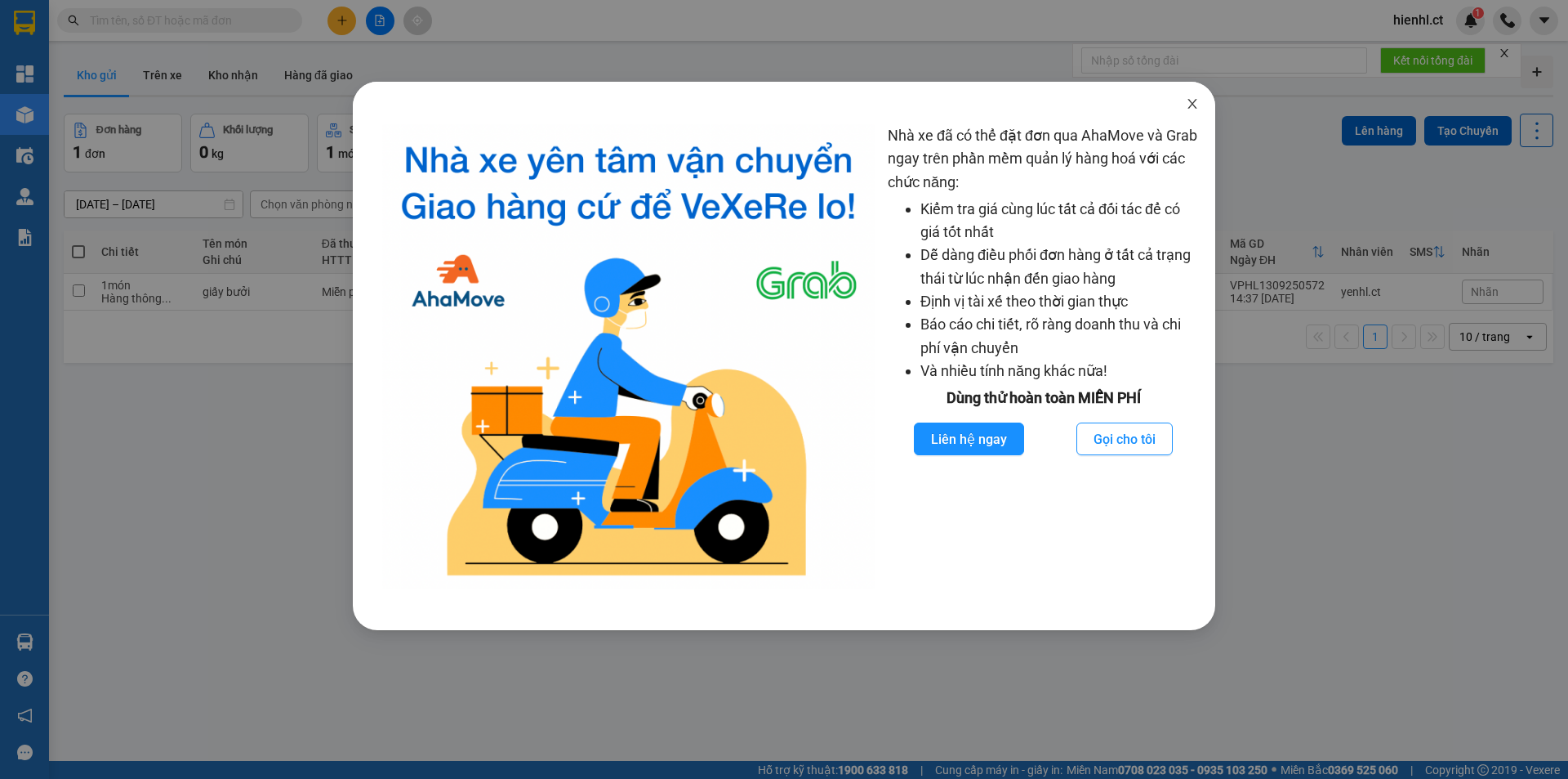
click at [1187, 99] on icon "close" at bounding box center [1192, 104] width 13 height 13
